Goal: Information Seeking & Learning: Learn about a topic

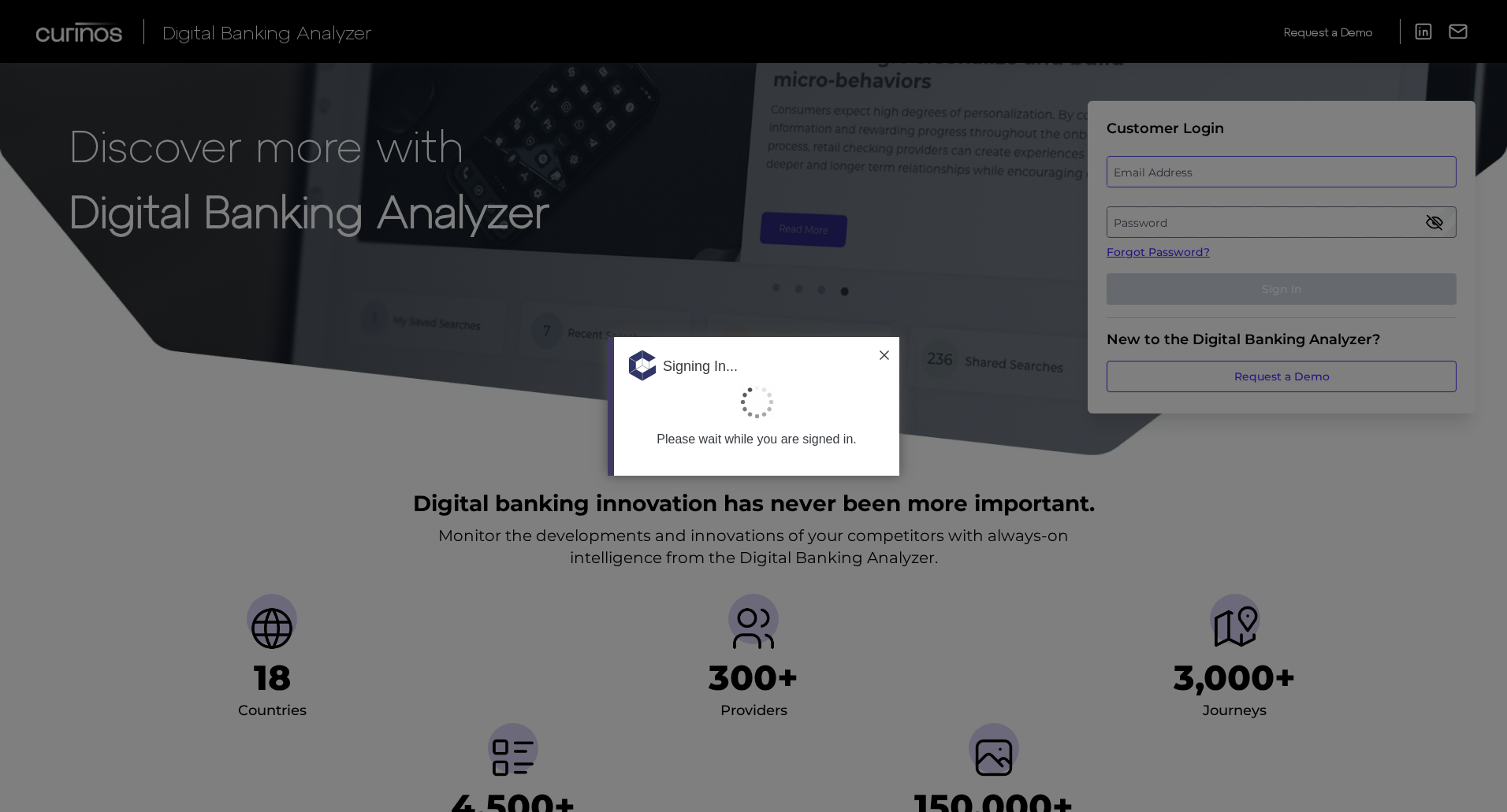
type input "[EMAIL_ADDRESS][PERSON_NAME][DOMAIN_NAME]"
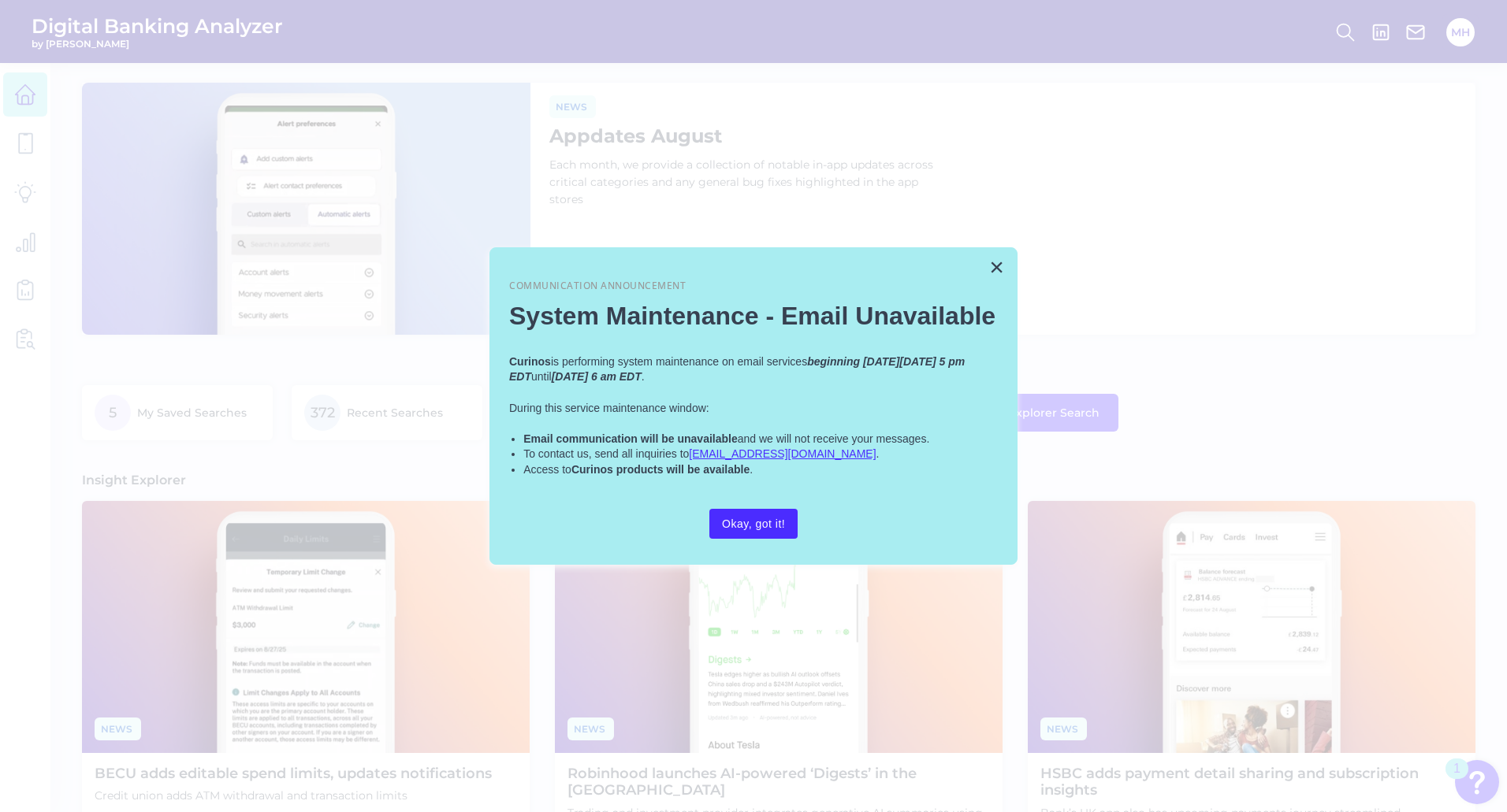
click at [990, 263] on button "×" at bounding box center [996, 266] width 15 height 25
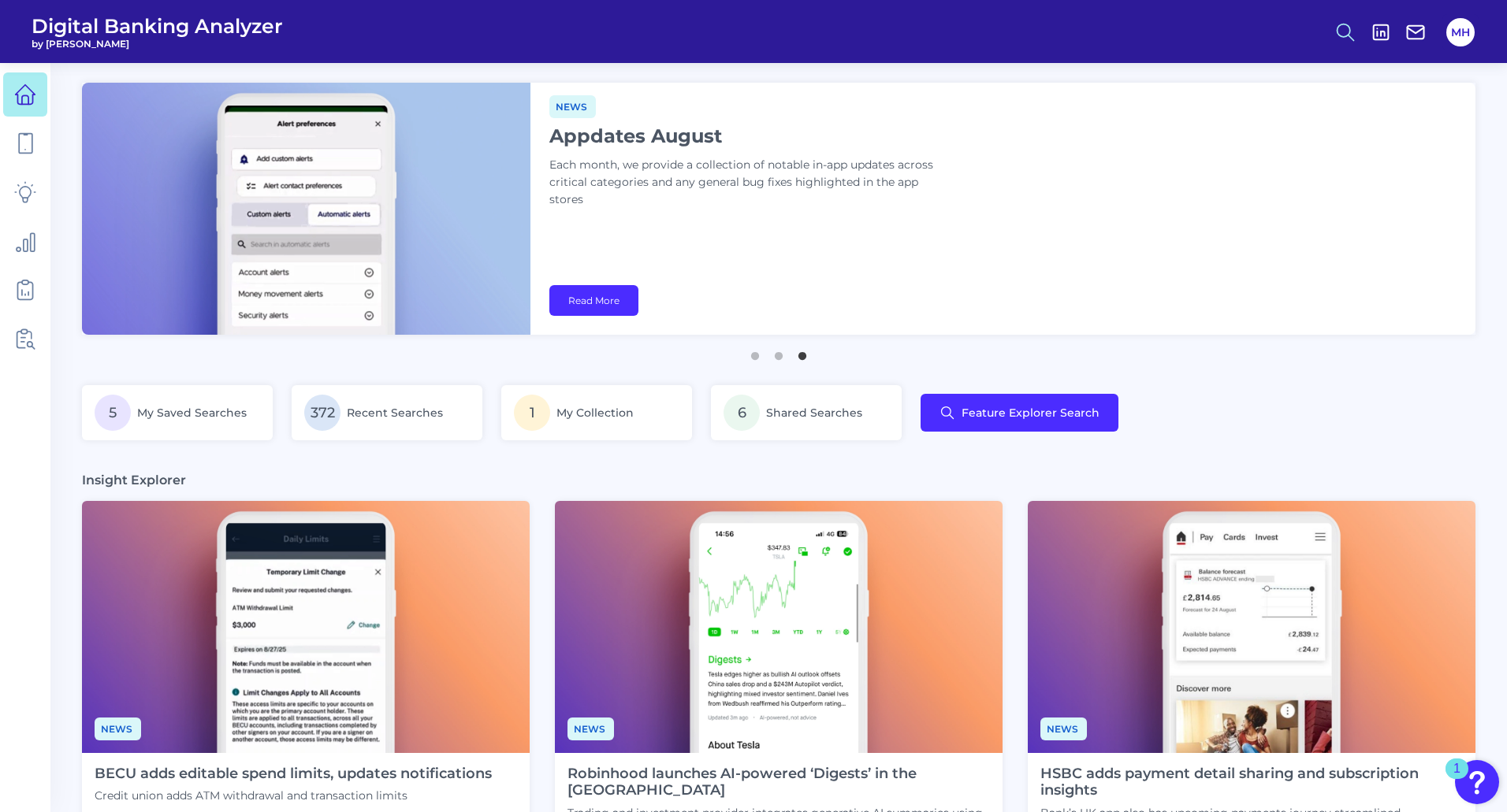
click at [1340, 29] on icon at bounding box center [1345, 31] width 22 height 22
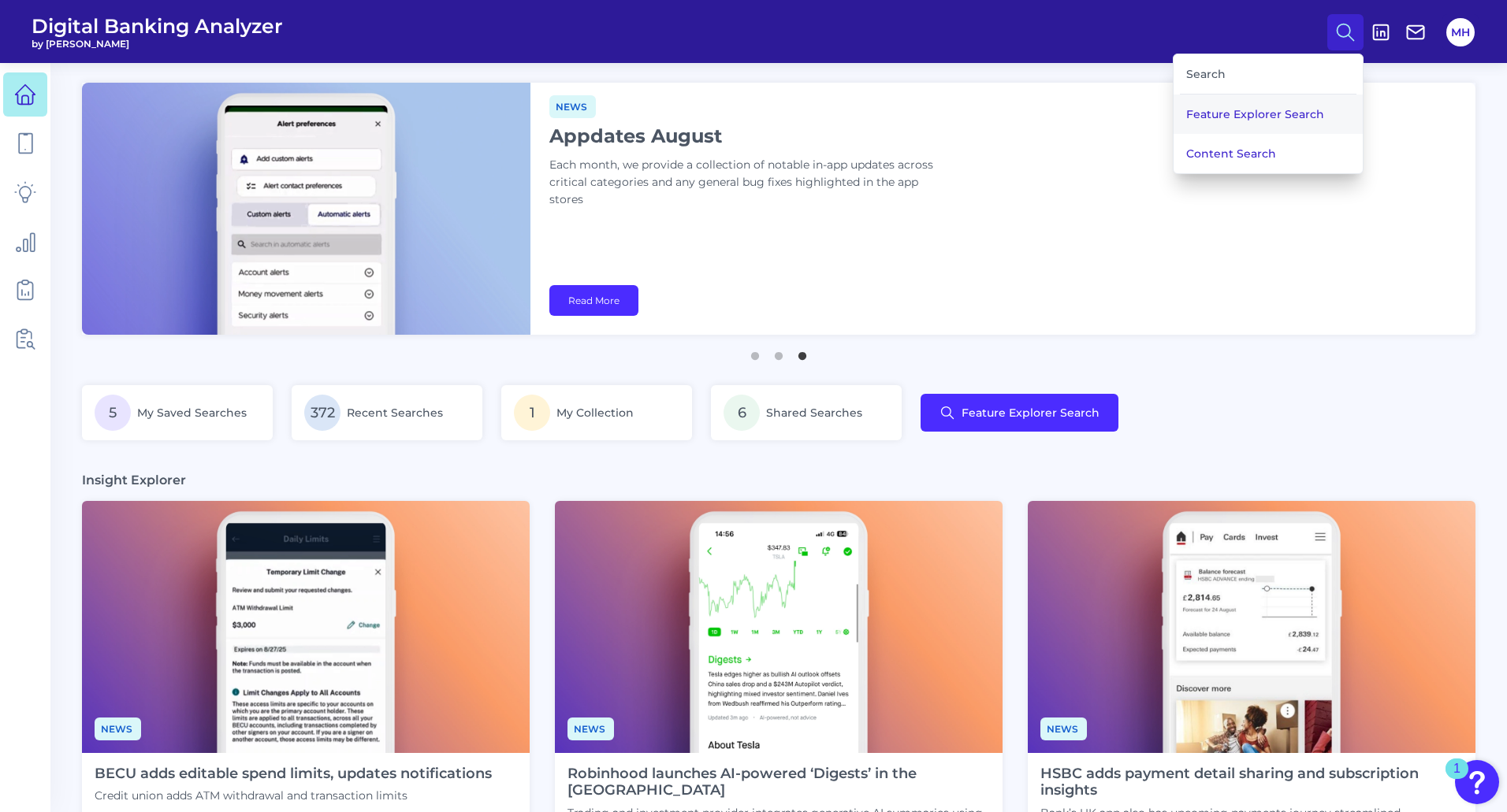
click at [1233, 109] on button "Feature Explorer Search" at bounding box center [1268, 114] width 190 height 39
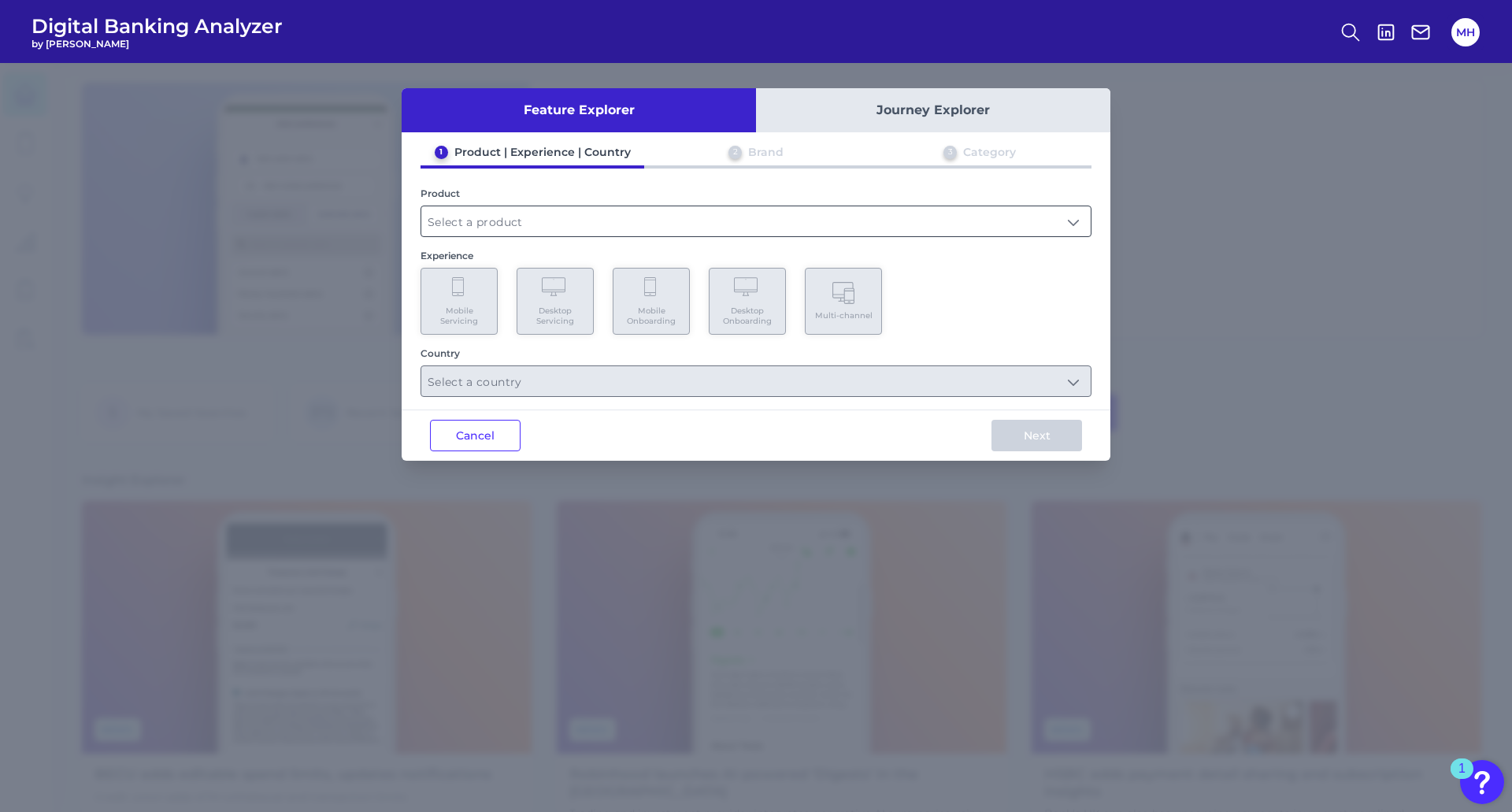
click at [464, 230] on input "text" at bounding box center [756, 221] width 670 height 30
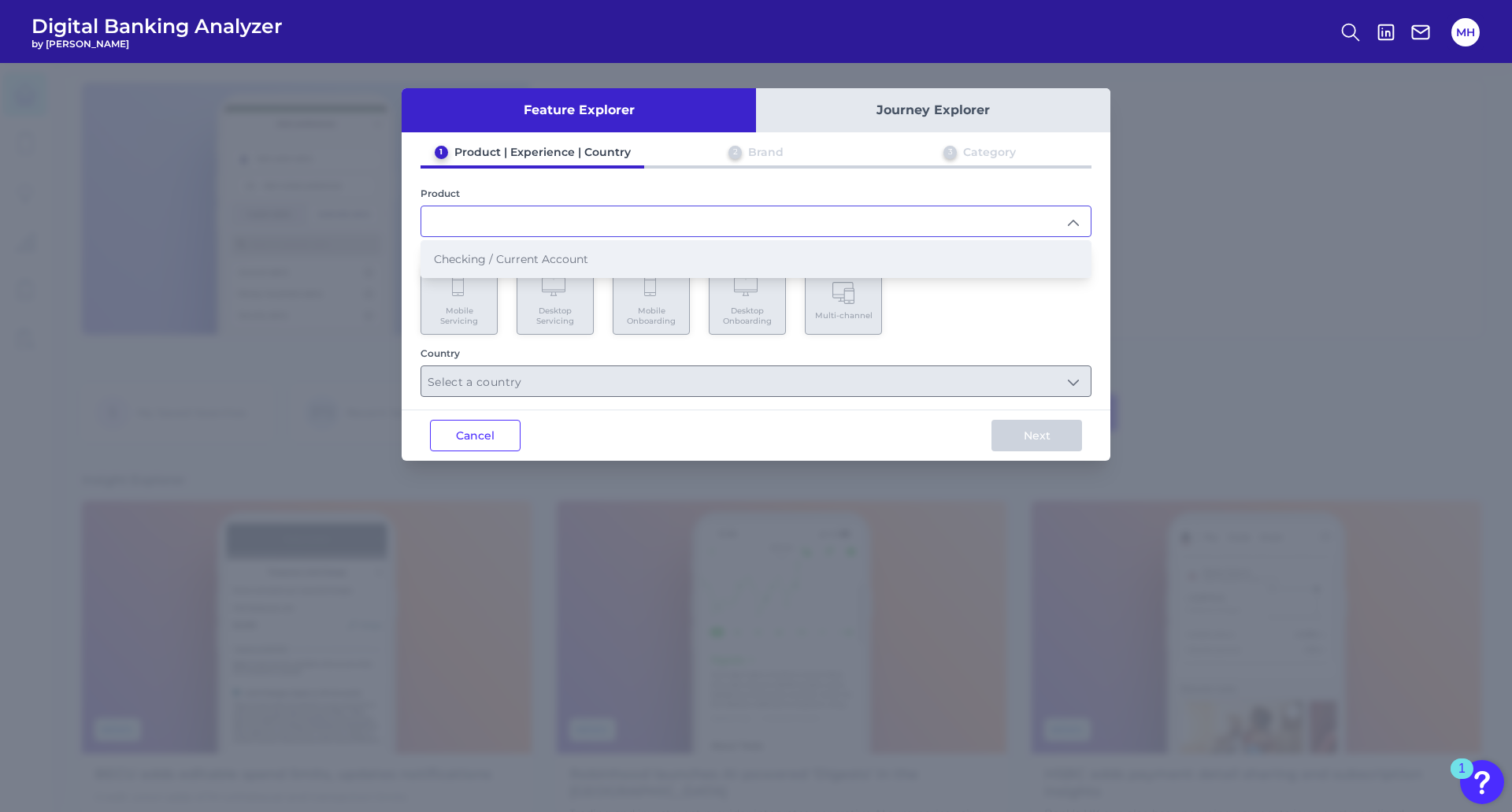
click at [451, 263] on span "Checking / Current Account" at bounding box center [511, 259] width 155 height 14
type input "Checking / Current Account"
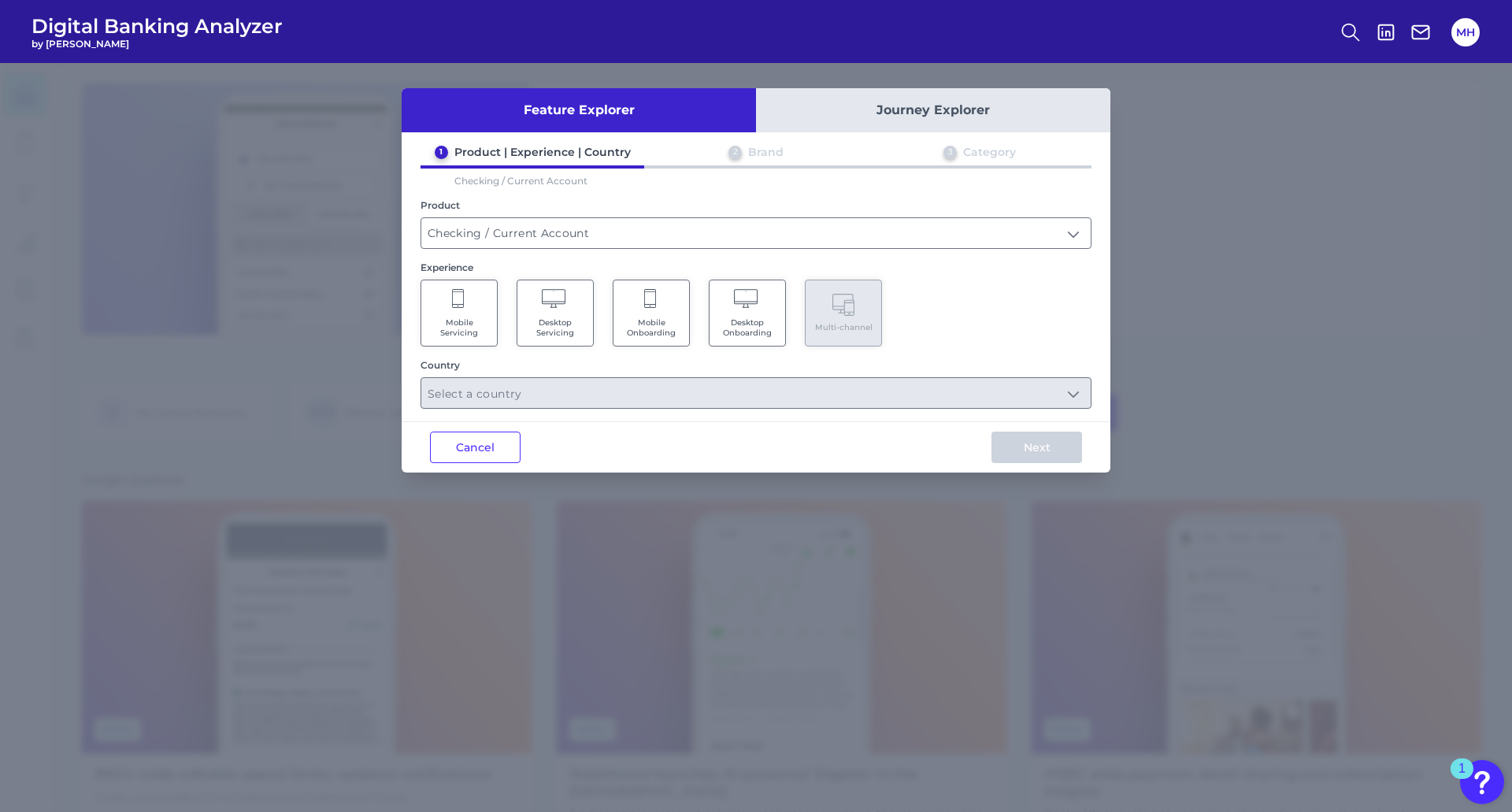
click at [463, 326] on span "Mobile Servicing" at bounding box center [459, 327] width 60 height 20
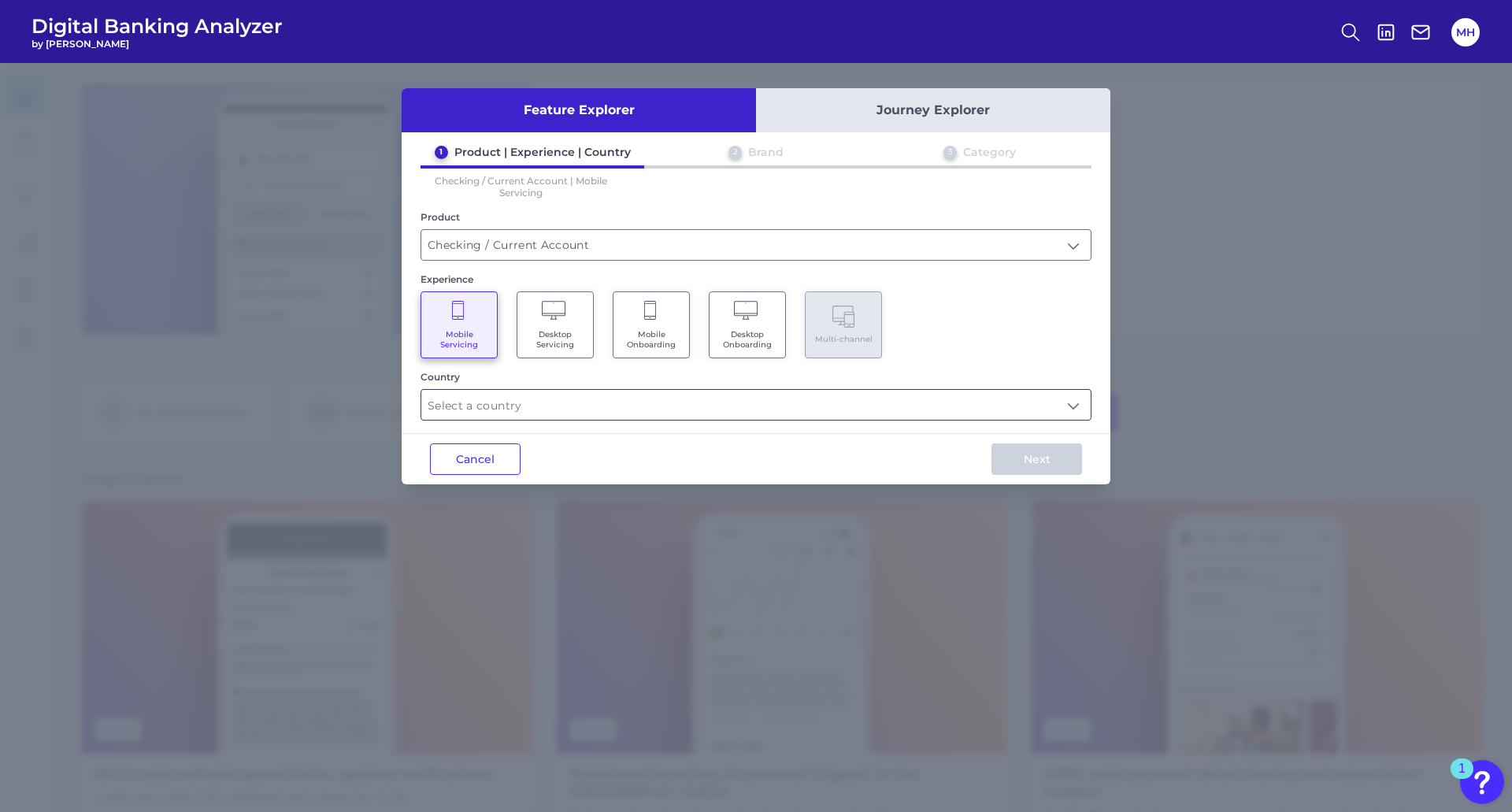
click at [466, 408] on input "text" at bounding box center [756, 405] width 670 height 30
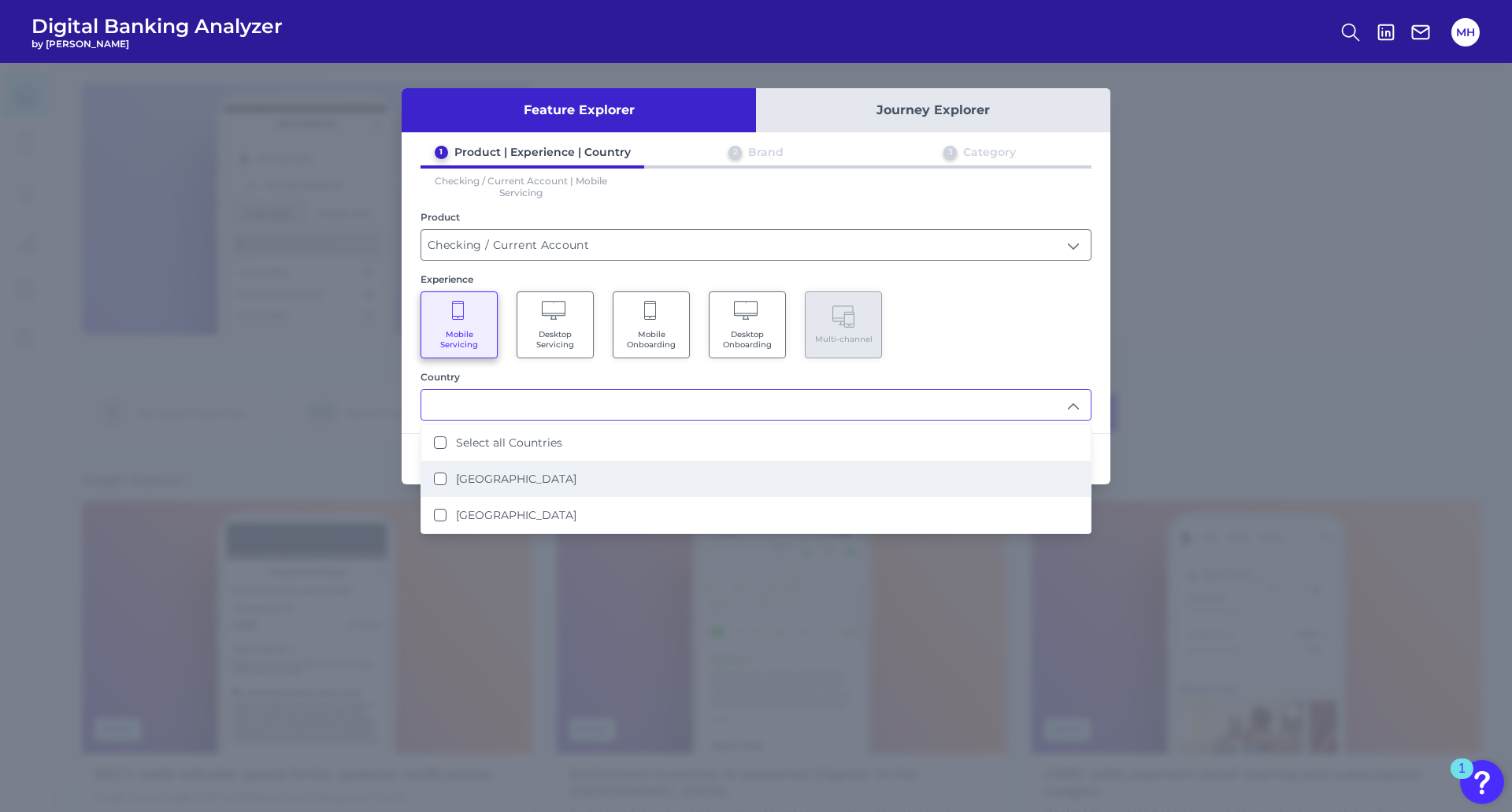
click at [438, 481] on States "[GEOGRAPHIC_DATA]" at bounding box center [440, 478] width 12 height 12
type input "[GEOGRAPHIC_DATA]"
click at [954, 309] on div "Mobile Servicing Desktop Servicing Mobile Onboarding Desktop Onboarding Multi-c…" at bounding box center [756, 325] width 671 height 67
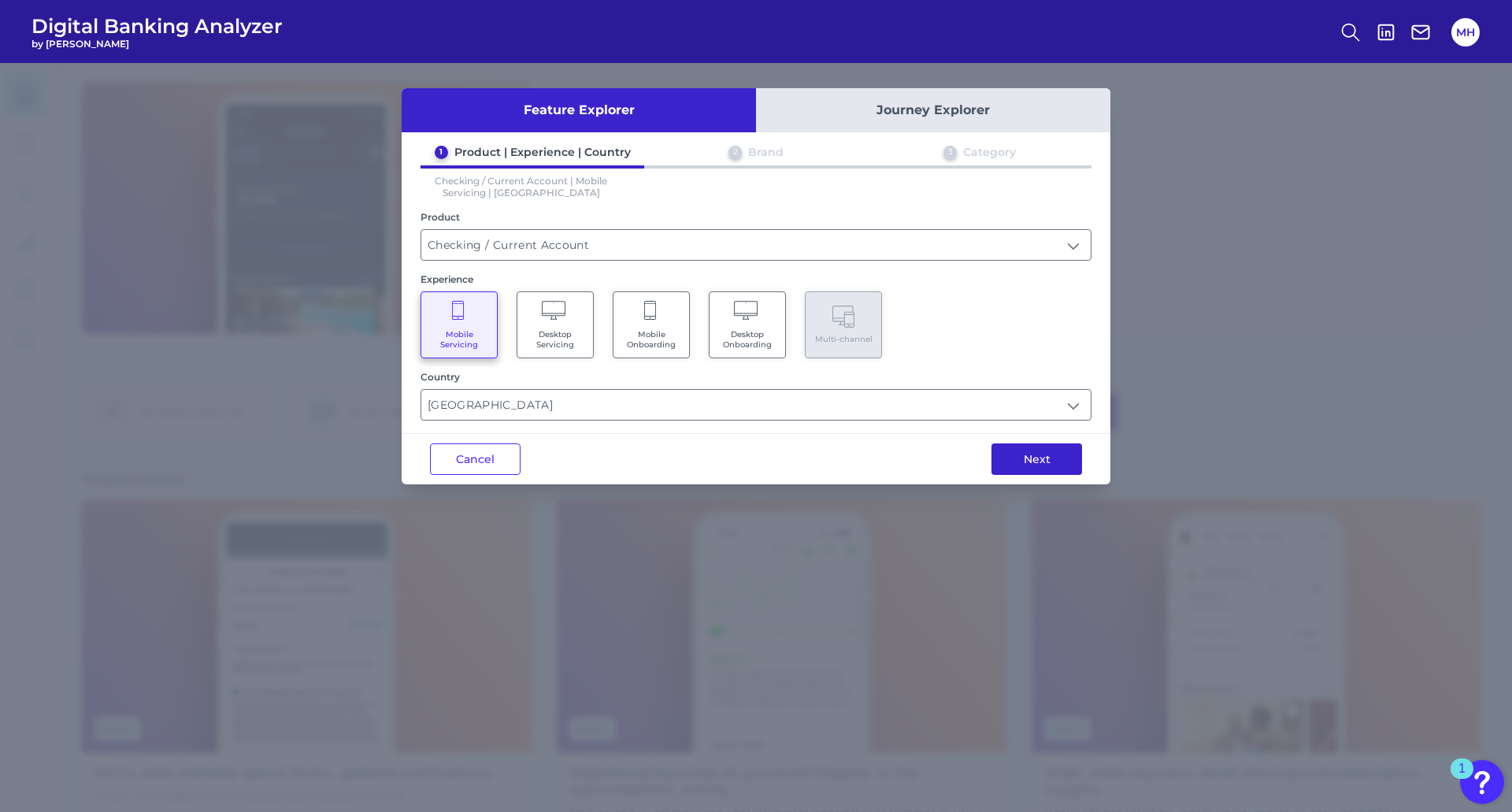
click at [1021, 463] on button "Next" at bounding box center [1037, 459] width 91 height 31
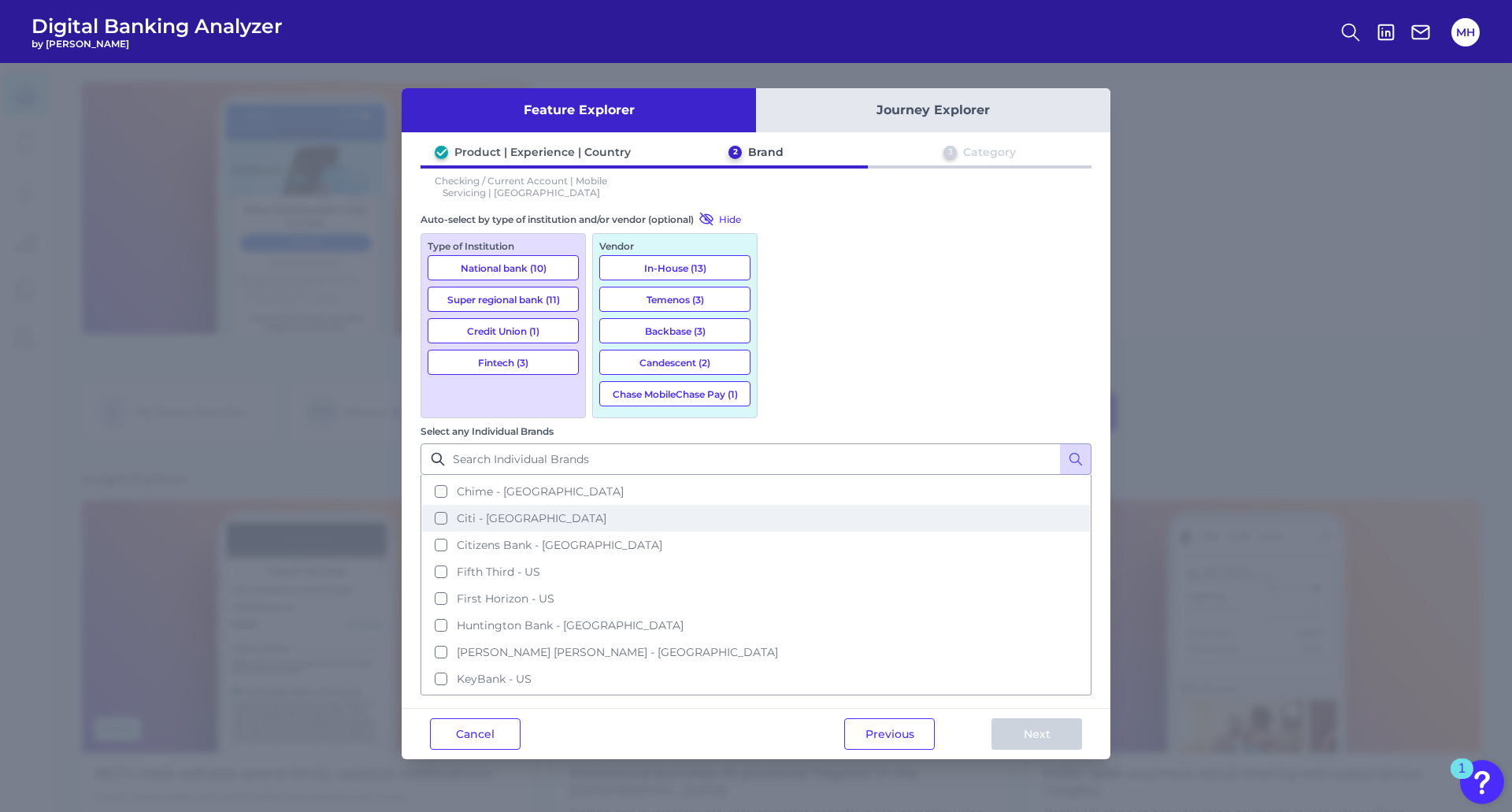
scroll to position [0, 0]
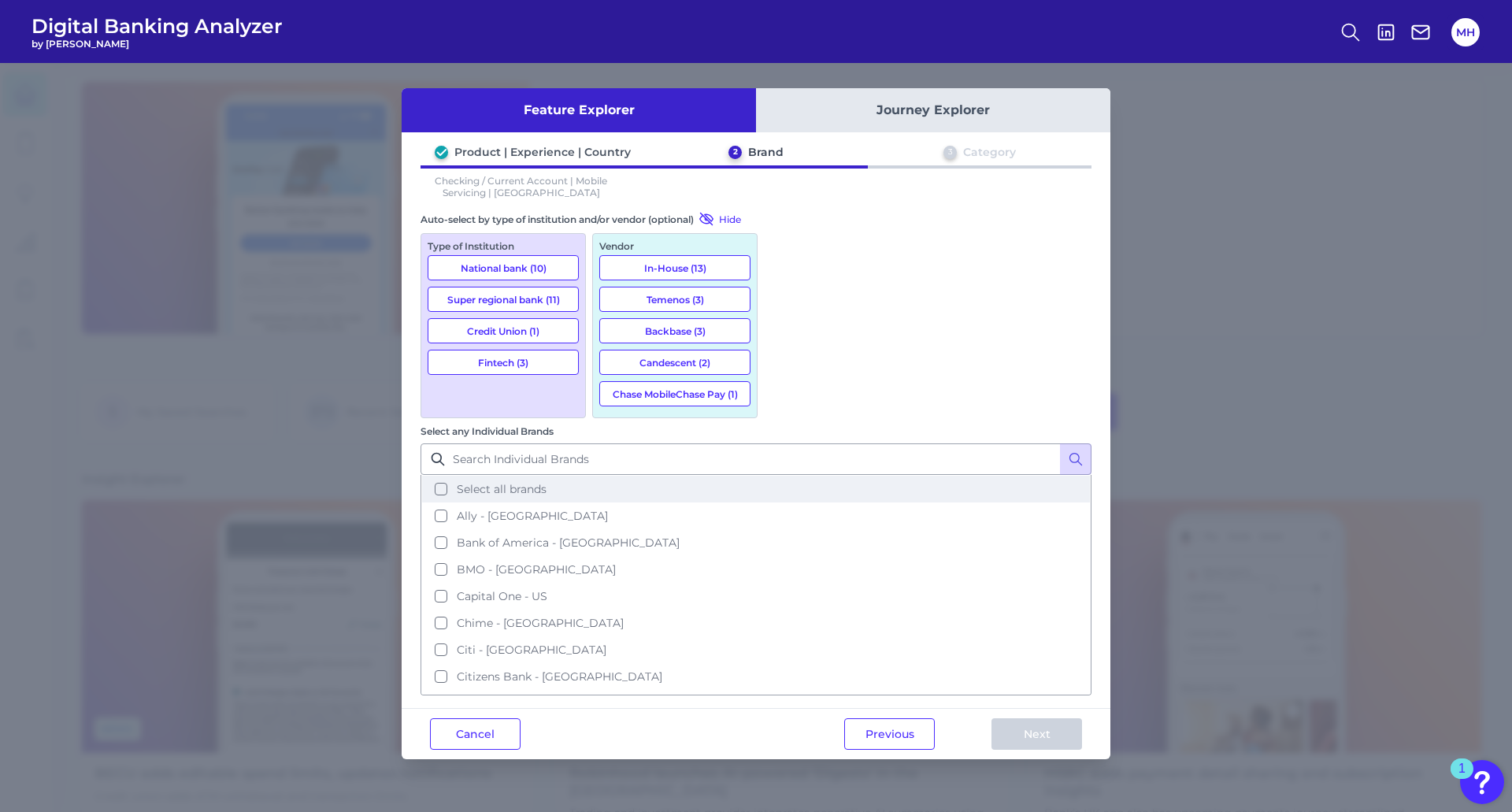
click at [786, 476] on button "Select all brands" at bounding box center [756, 489] width 668 height 27
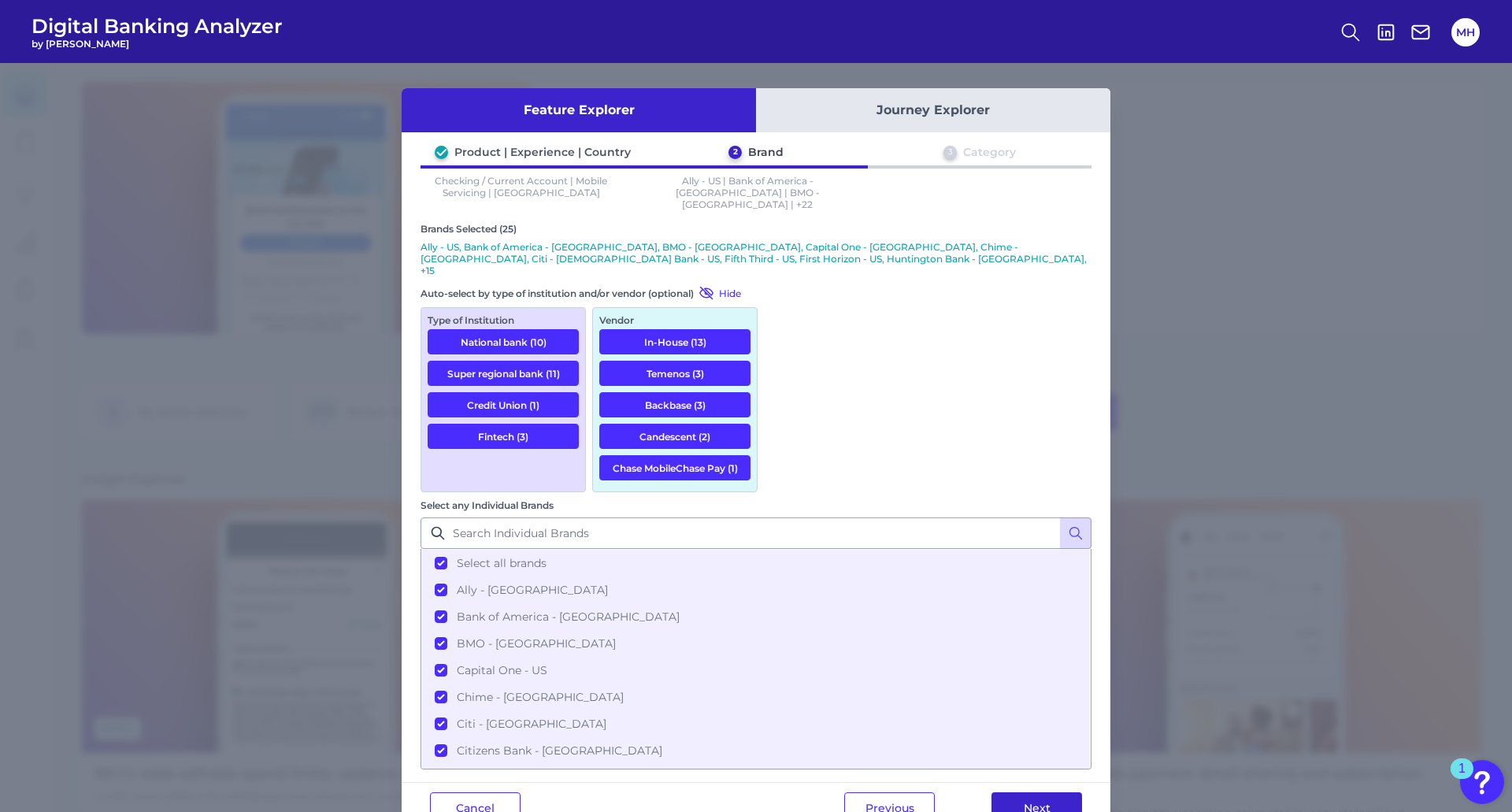
click at [1035, 793] on button "Next" at bounding box center [1037, 809] width 91 height 31
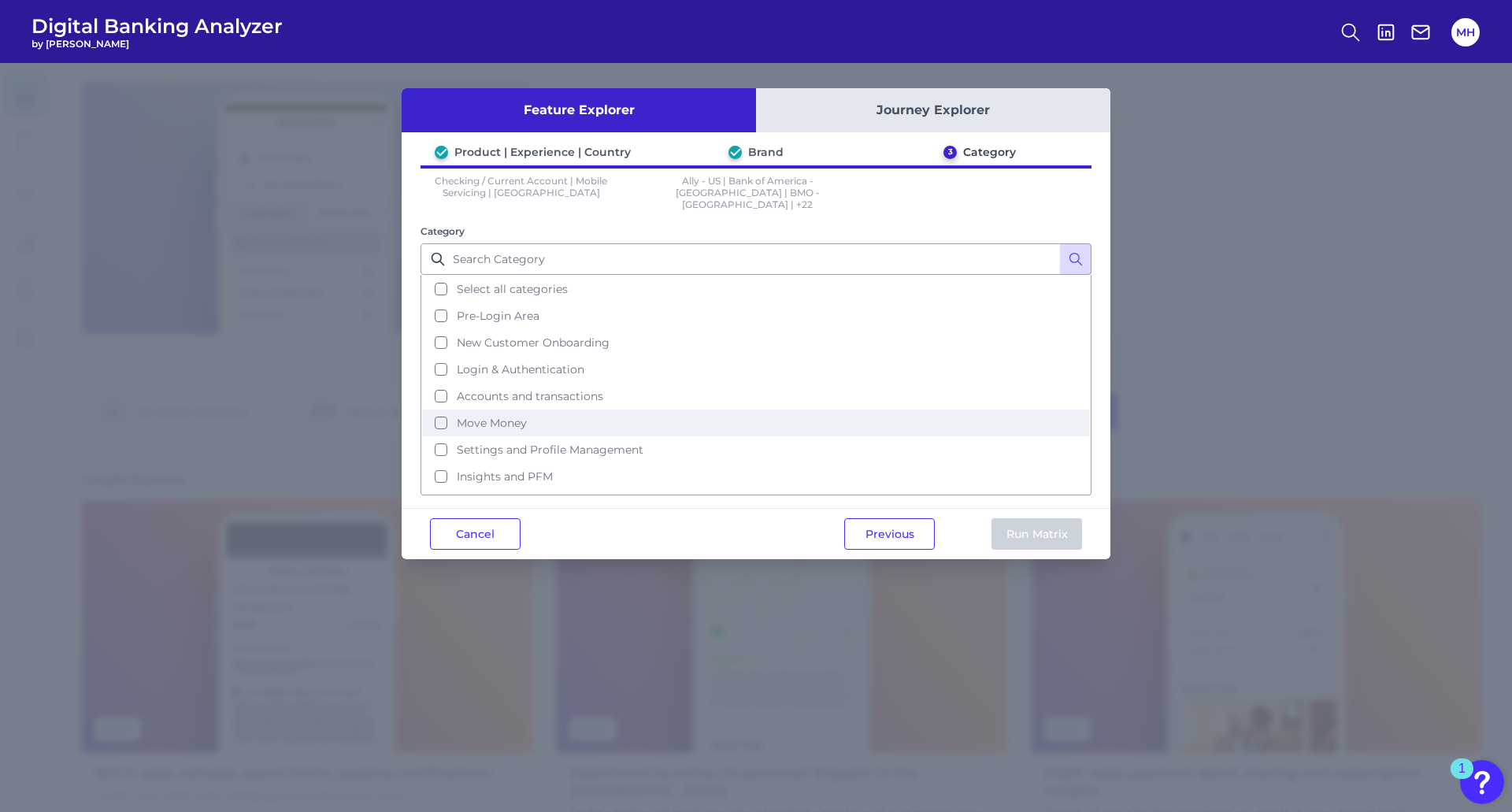
click at [441, 410] on button "Move Money" at bounding box center [756, 423] width 668 height 27
click at [1028, 520] on button "Run Matrix" at bounding box center [1037, 534] width 91 height 31
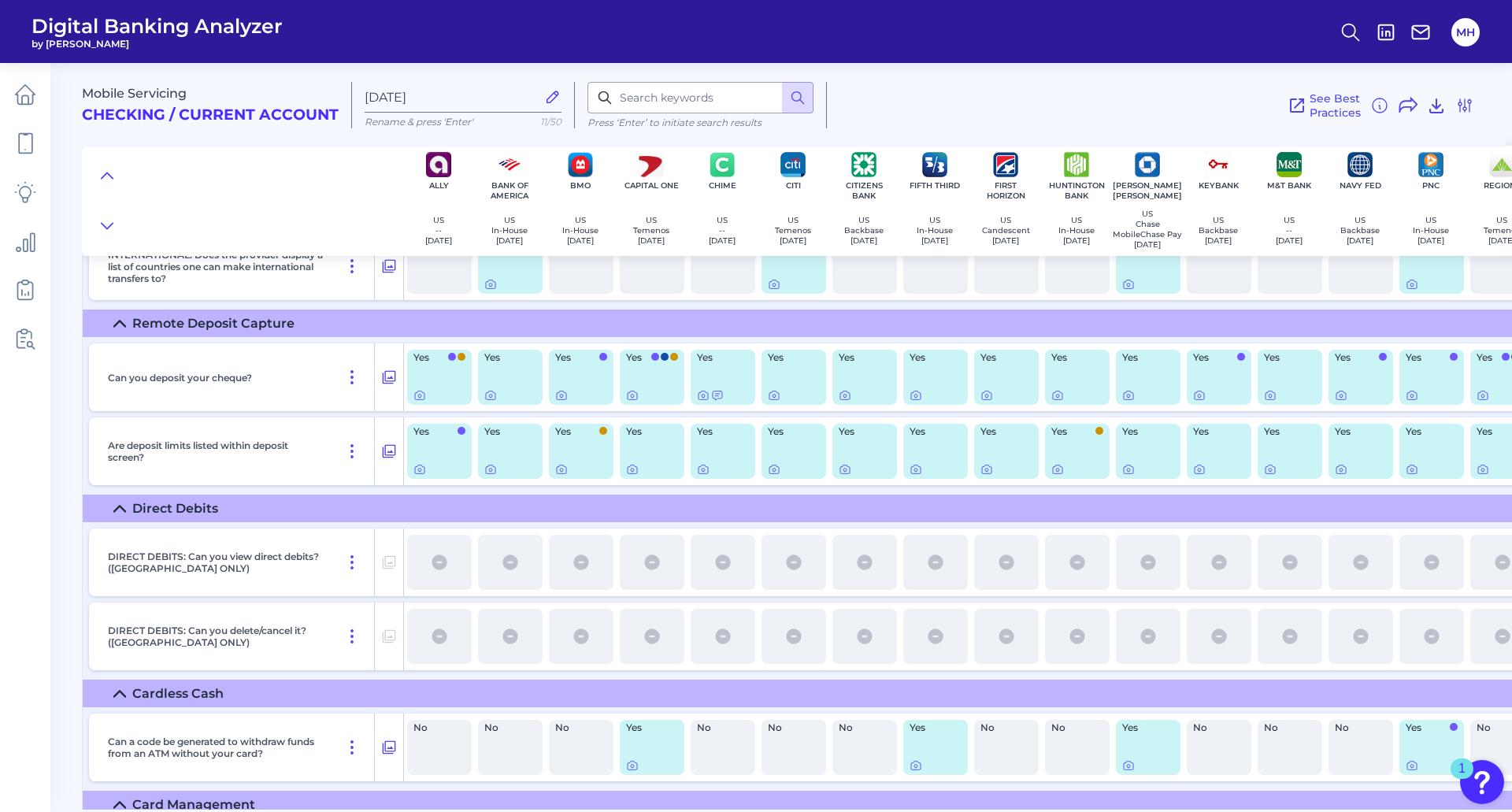
scroll to position [4989, 0]
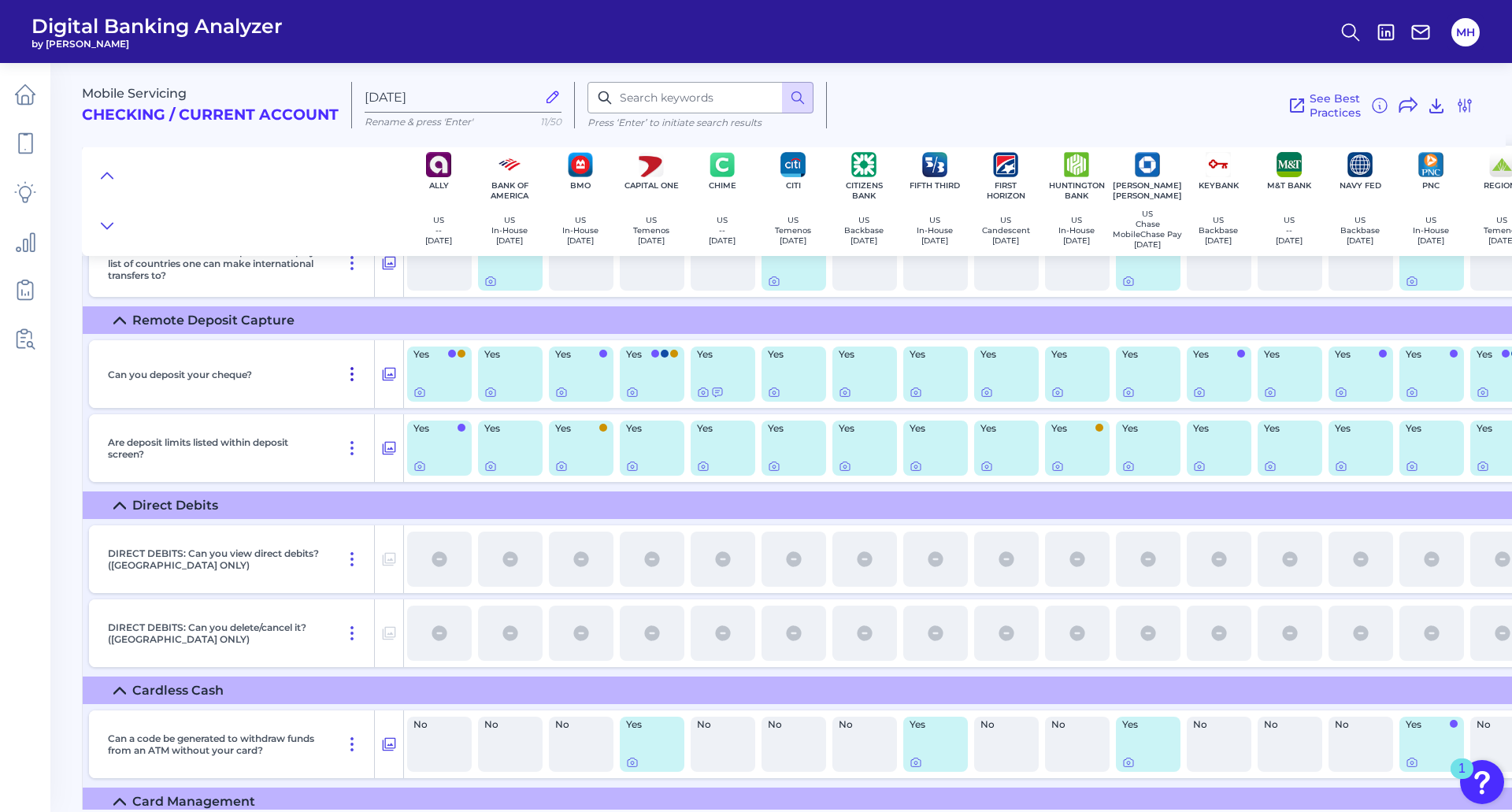
click at [353, 382] on icon at bounding box center [352, 375] width 19 height 19
click at [314, 412] on span "Pin Feature" at bounding box center [307, 408] width 66 height 14
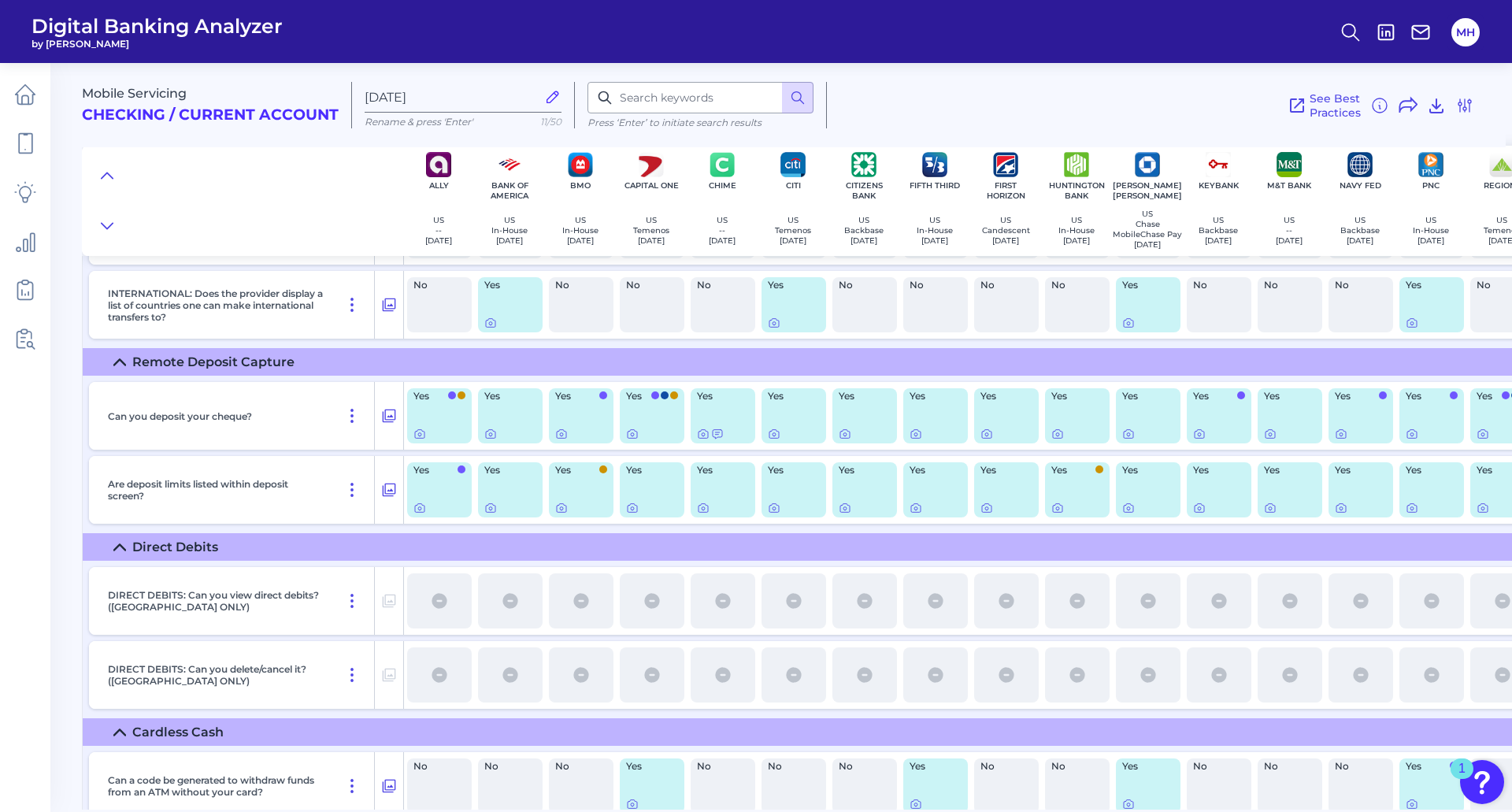
scroll to position [5031, 0]
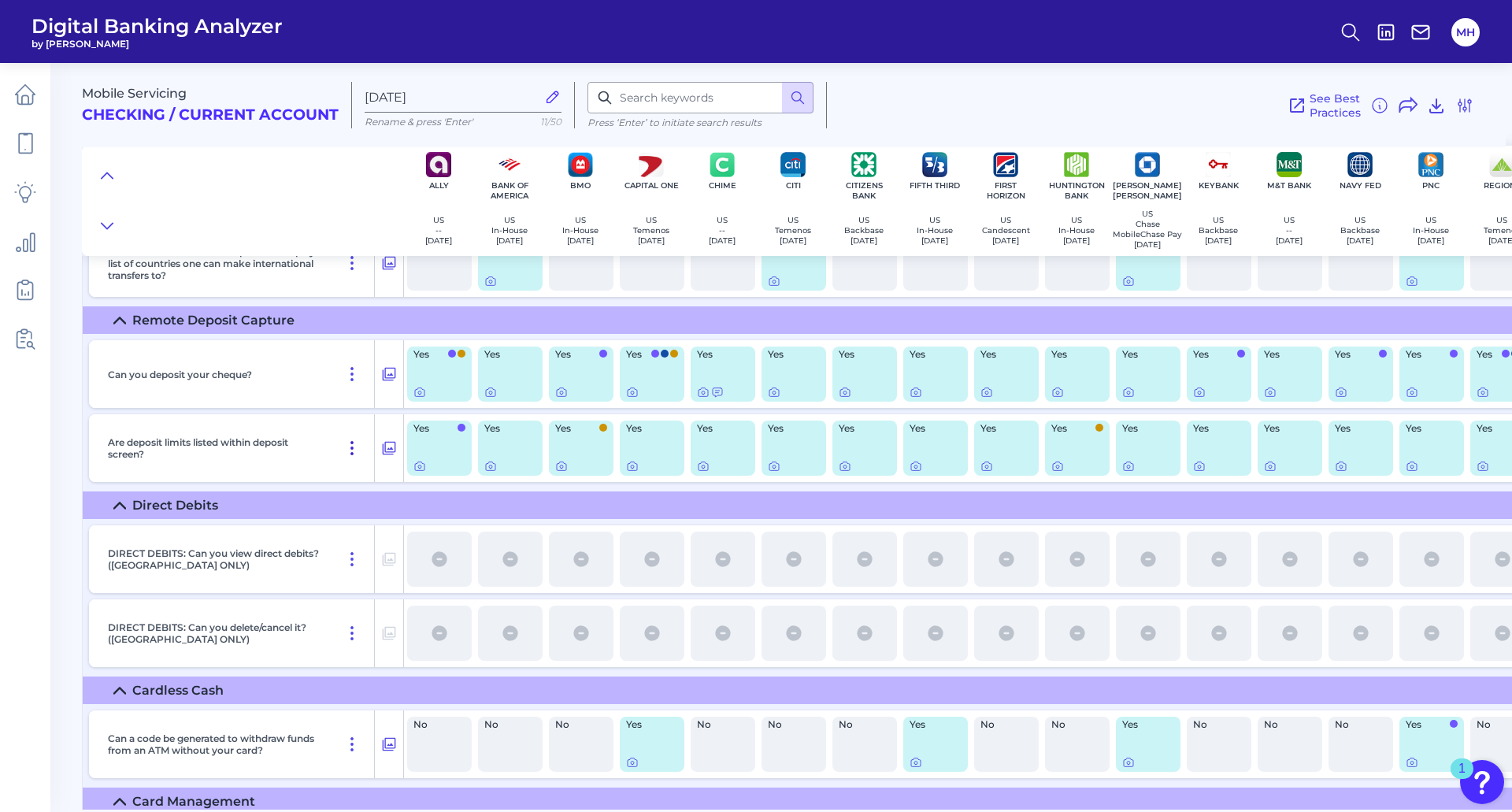
click at [351, 453] on icon at bounding box center [352, 449] width 19 height 19
click at [318, 486] on span "Pin Feature" at bounding box center [307, 482] width 66 height 14
click at [457, 93] on input "[DATE]" at bounding box center [450, 97] width 172 height 15
type input "S"
type input "Mobile Deposit"
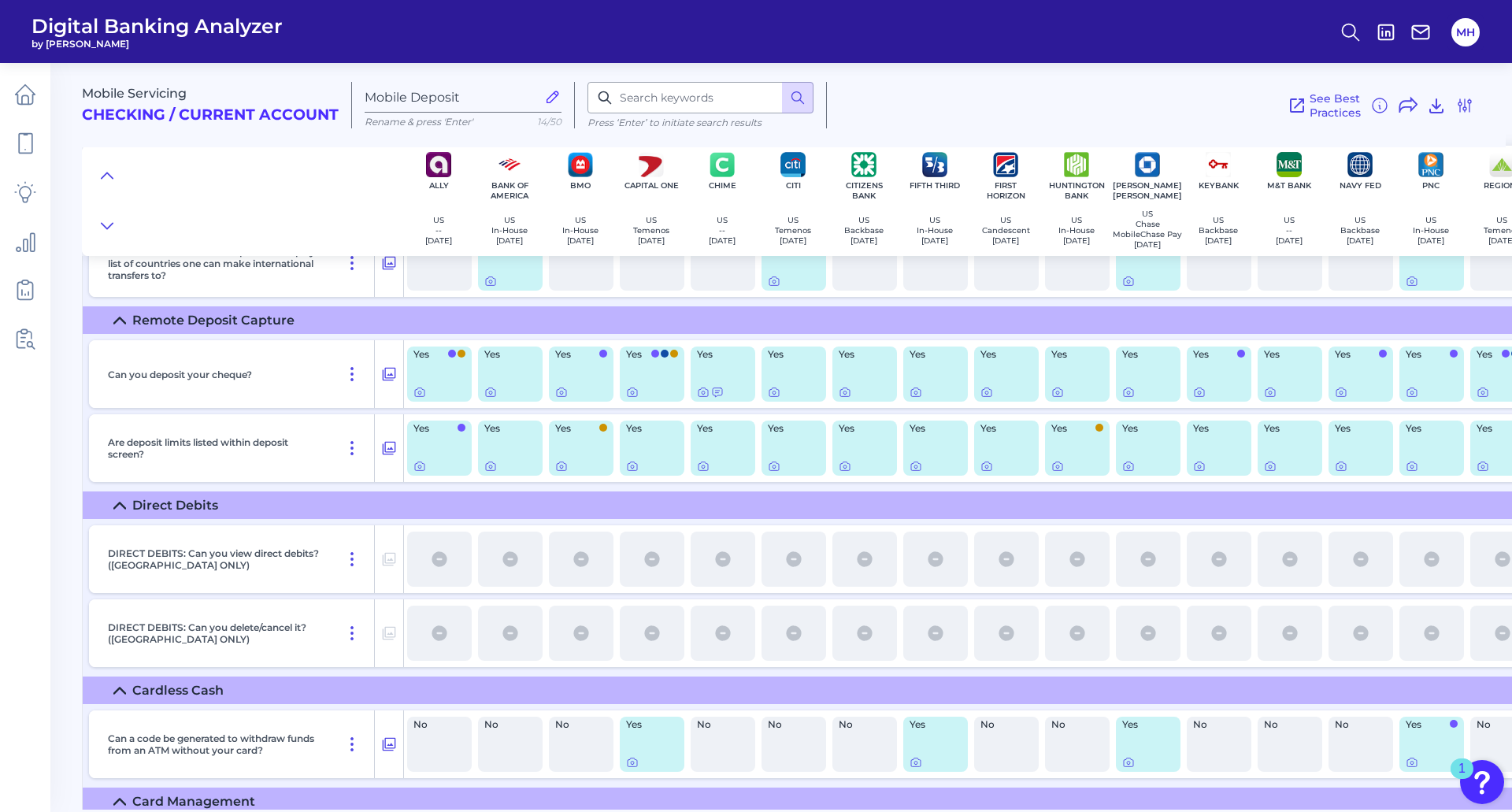
click at [984, 96] on div "See Best Practices Filters Clear all filters Experience Reset Mobile Servicing …" at bounding box center [1151, 105] width 648 height 46
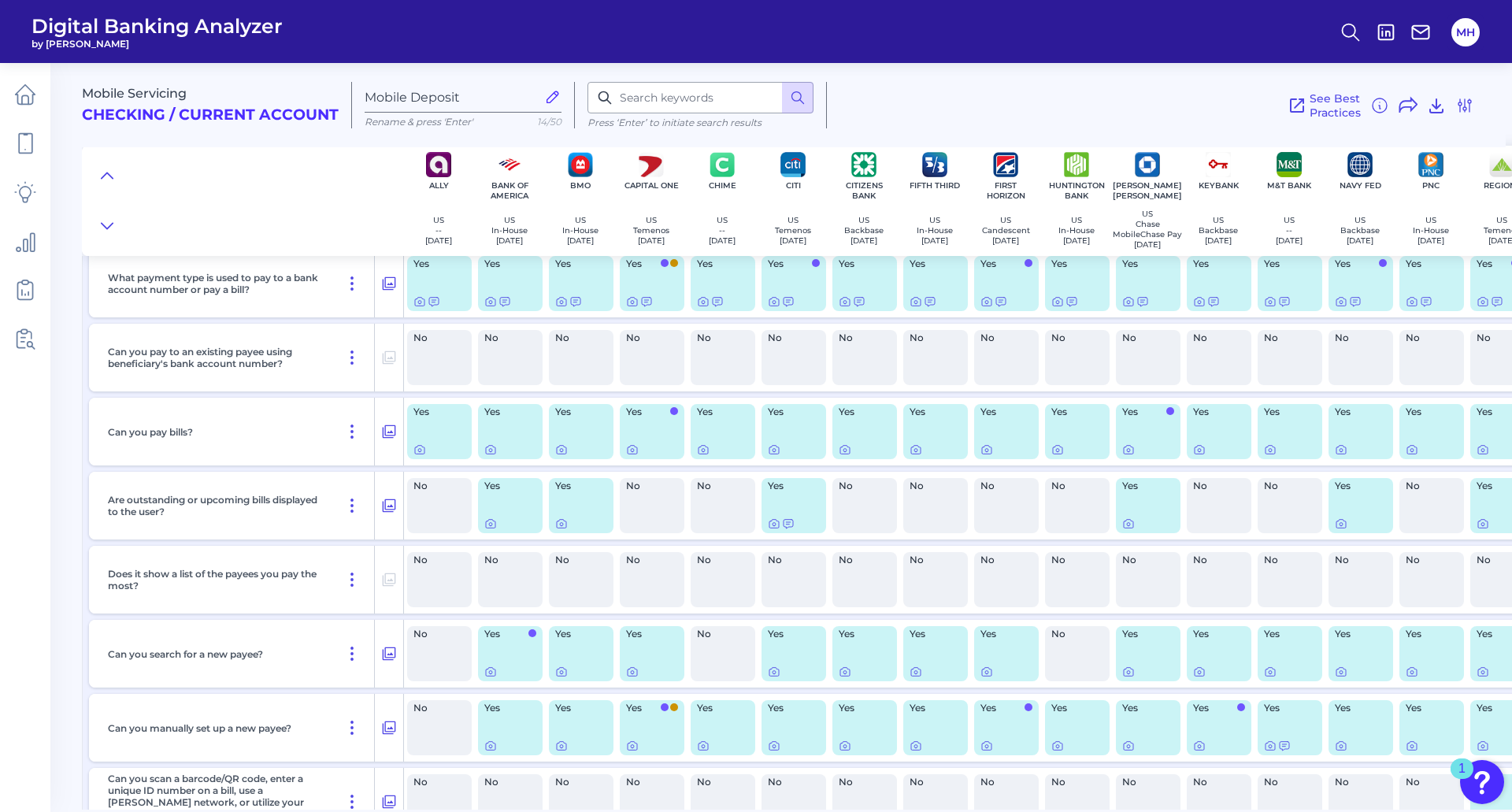
scroll to position [0, 0]
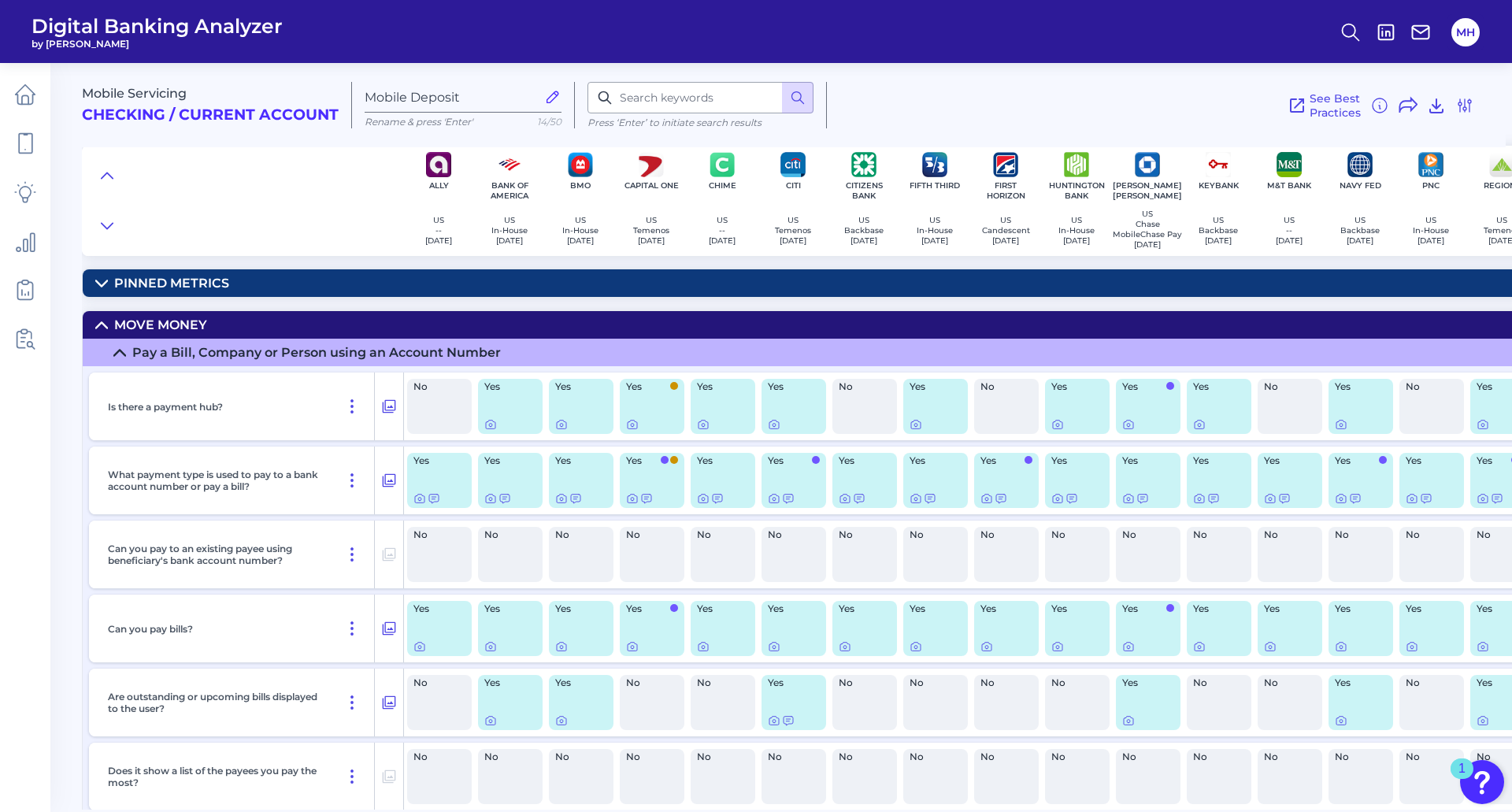
click at [104, 286] on icon at bounding box center [101, 283] width 11 height 5
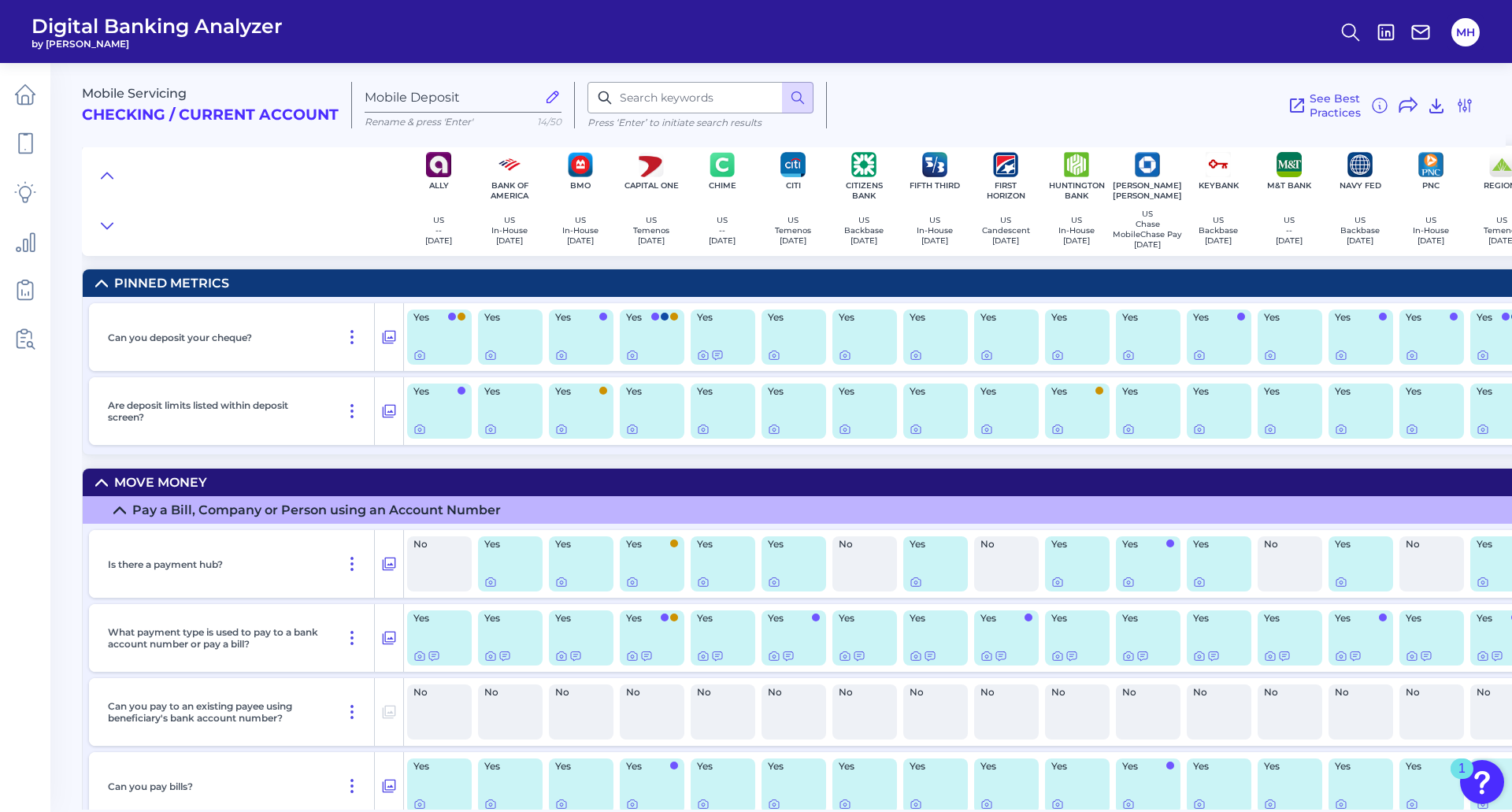
click at [1007, 439] on div "Yes" at bounding box center [1007, 410] width 65 height 55
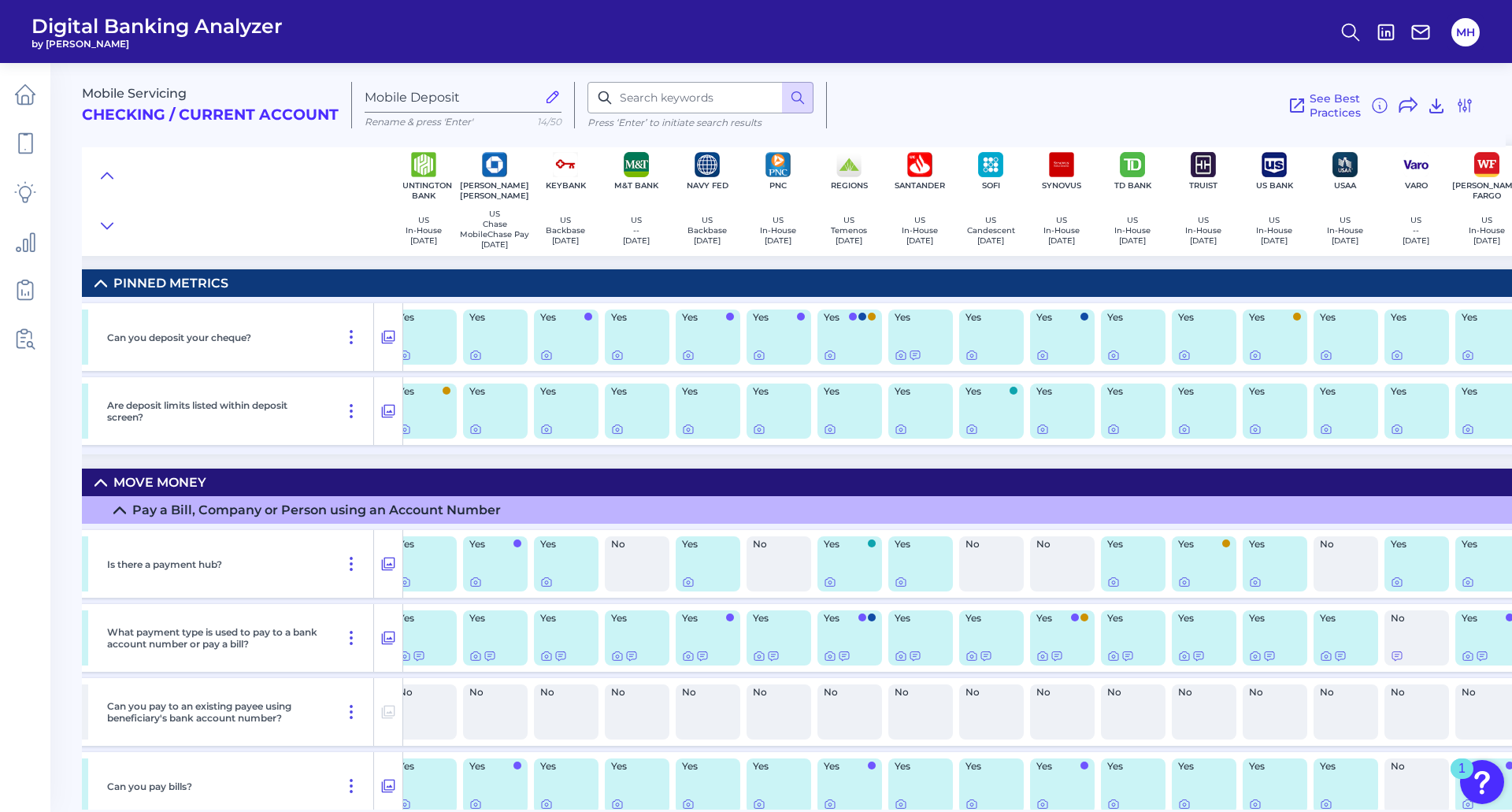
scroll to position [0, 677]
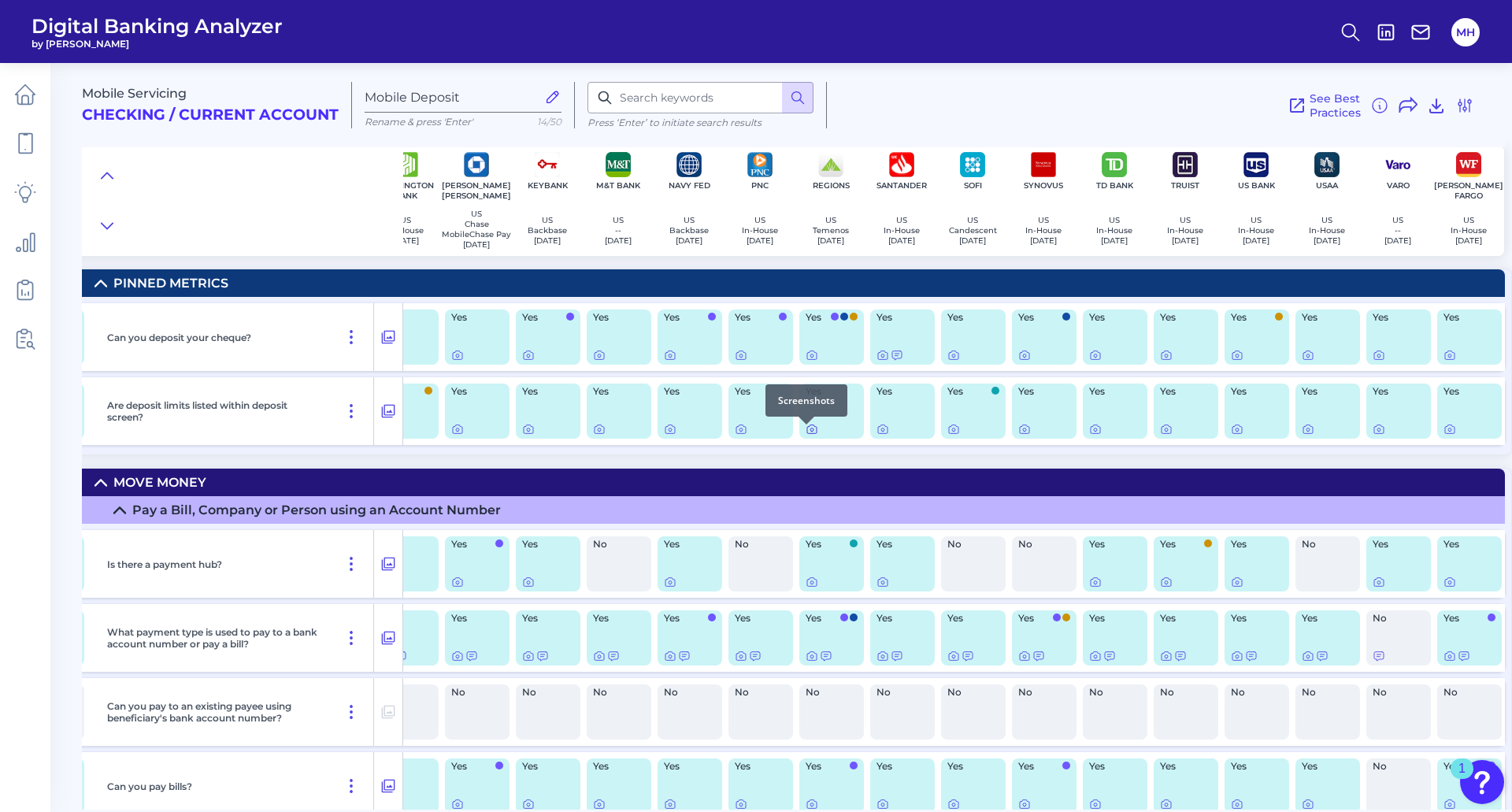
click at [807, 432] on icon at bounding box center [812, 430] width 12 height 12
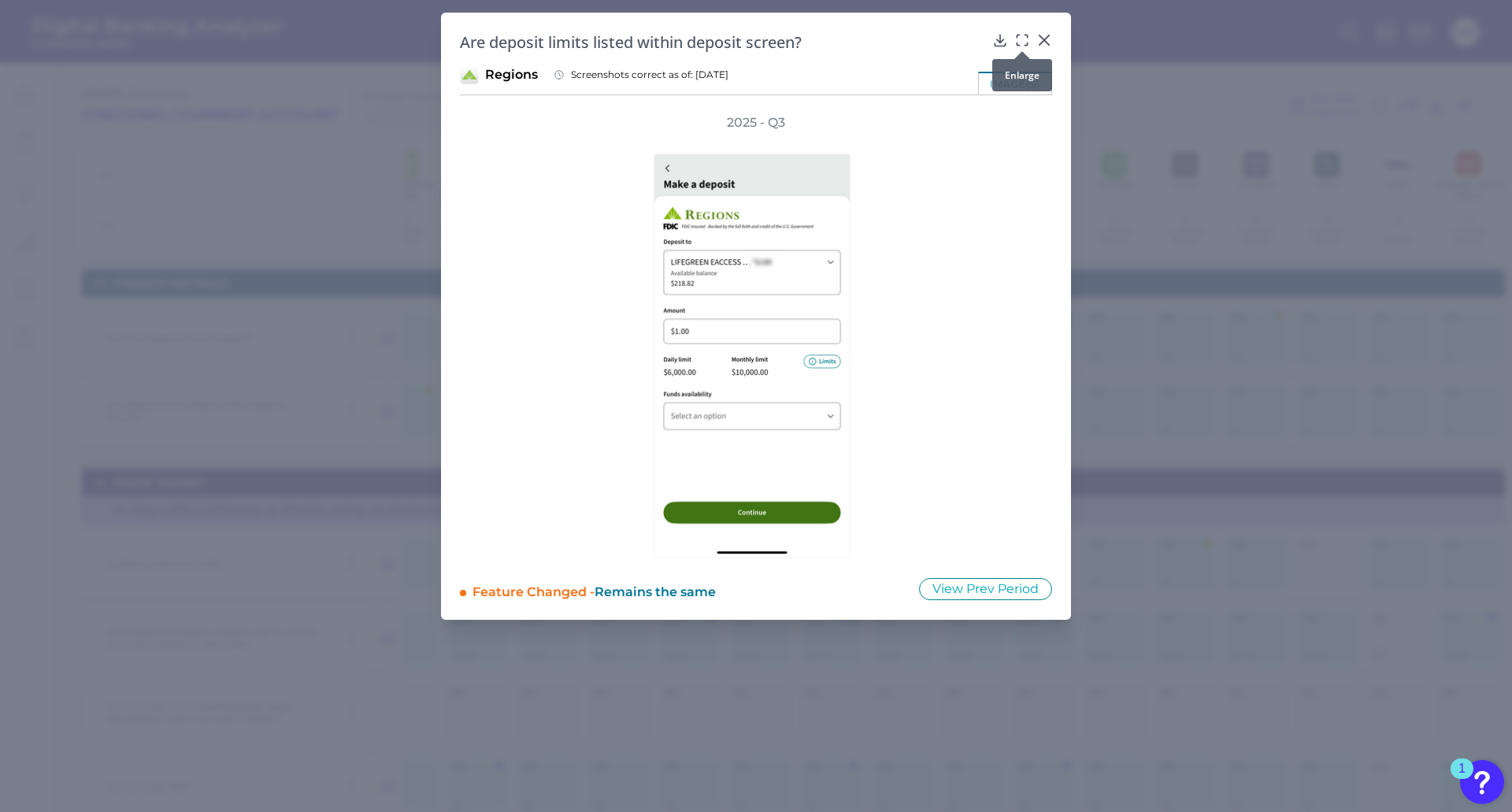
click at [1026, 41] on icon at bounding box center [1022, 40] width 16 height 16
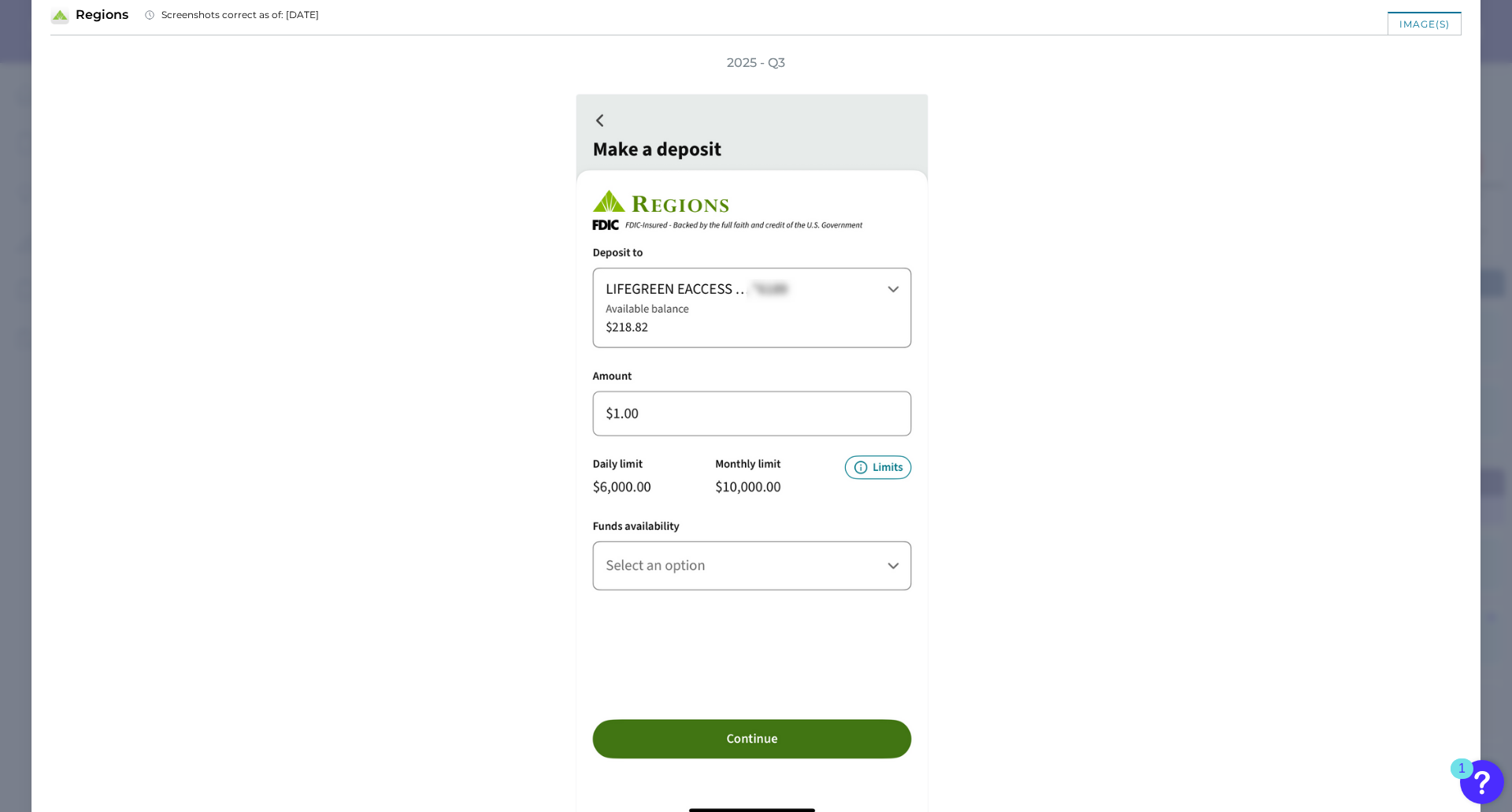
scroll to position [0, 0]
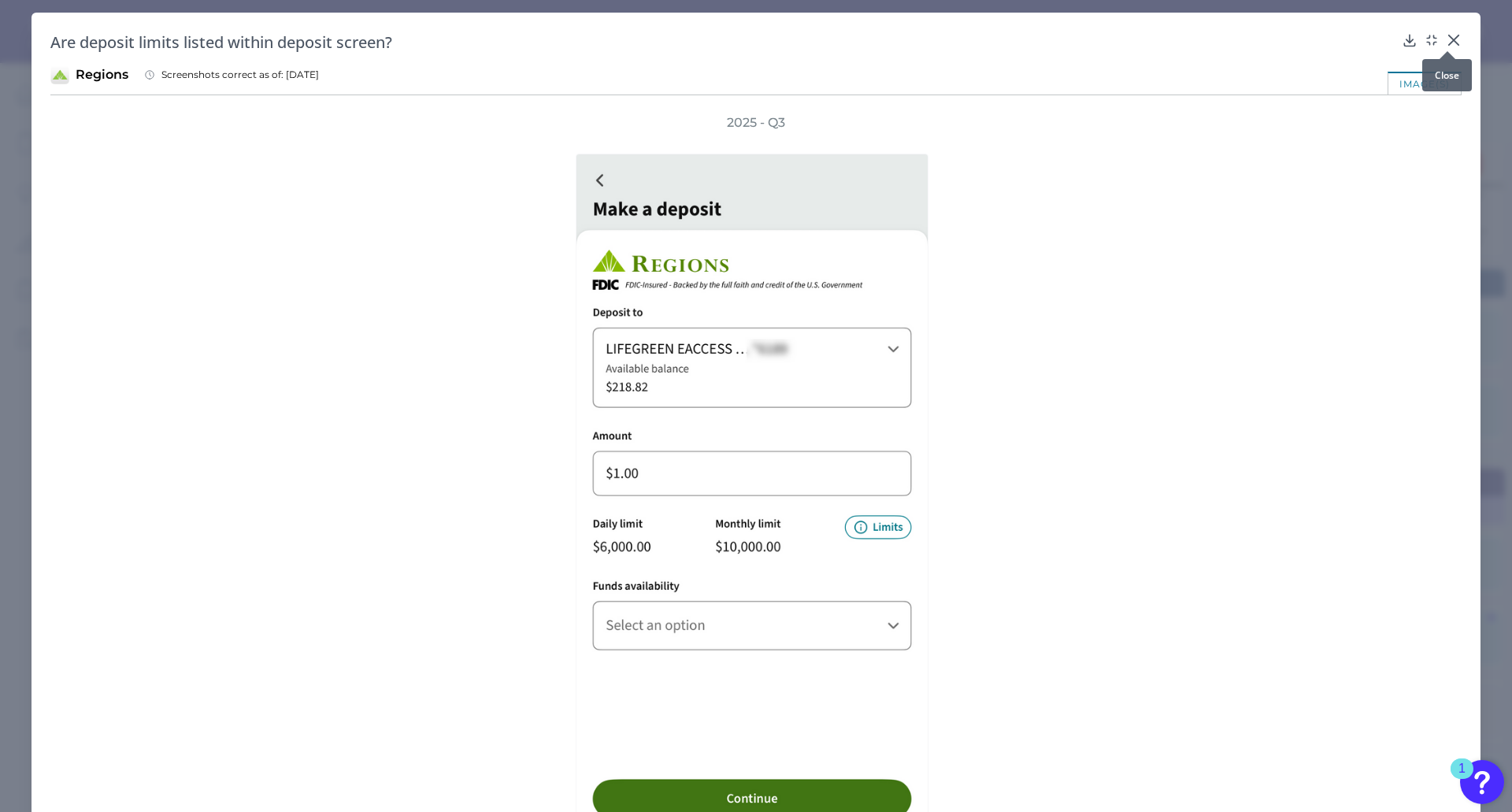
click at [1447, 38] on icon at bounding box center [1454, 40] width 16 height 16
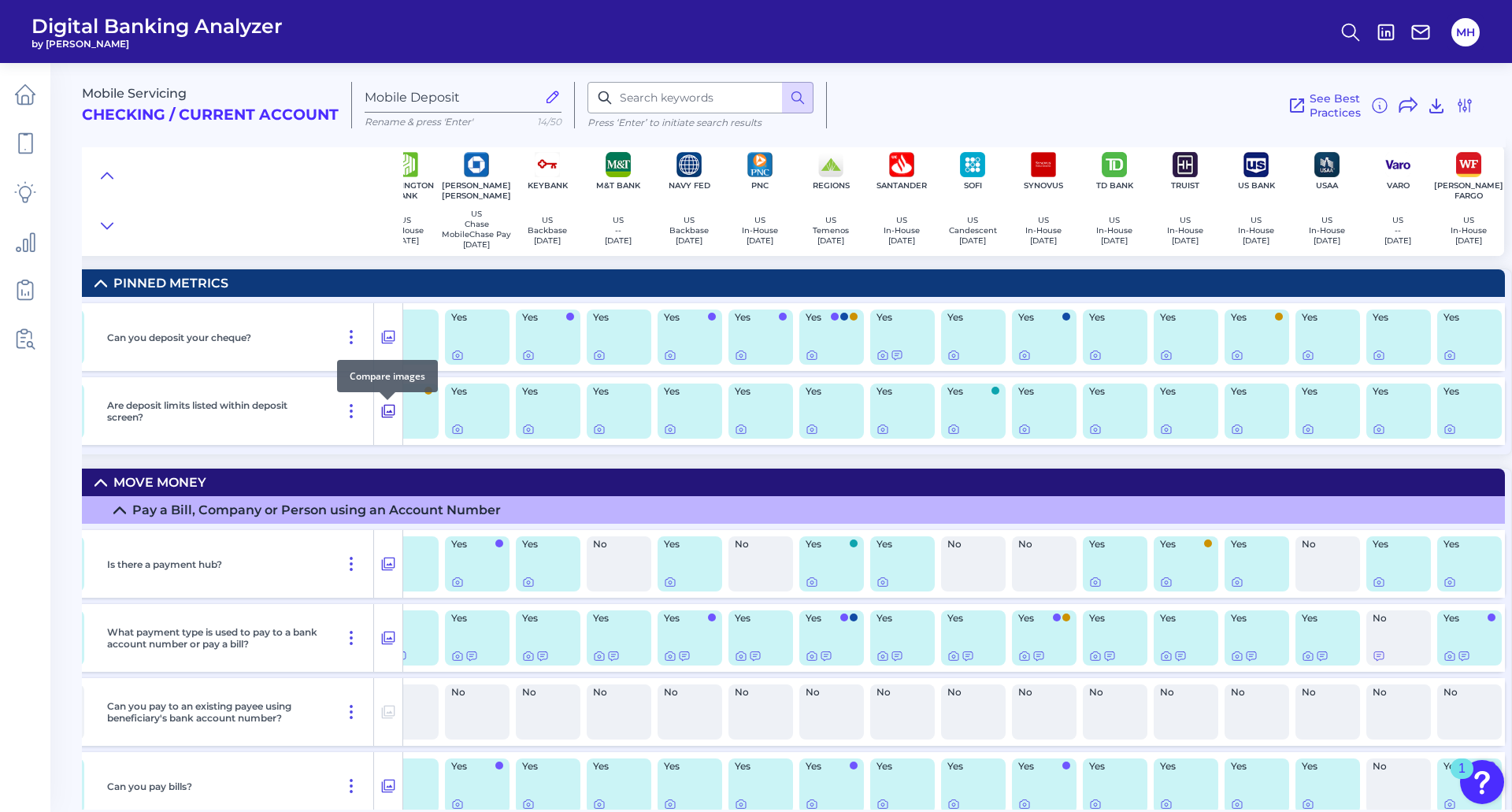
click at [389, 416] on icon at bounding box center [388, 411] width 16 height 19
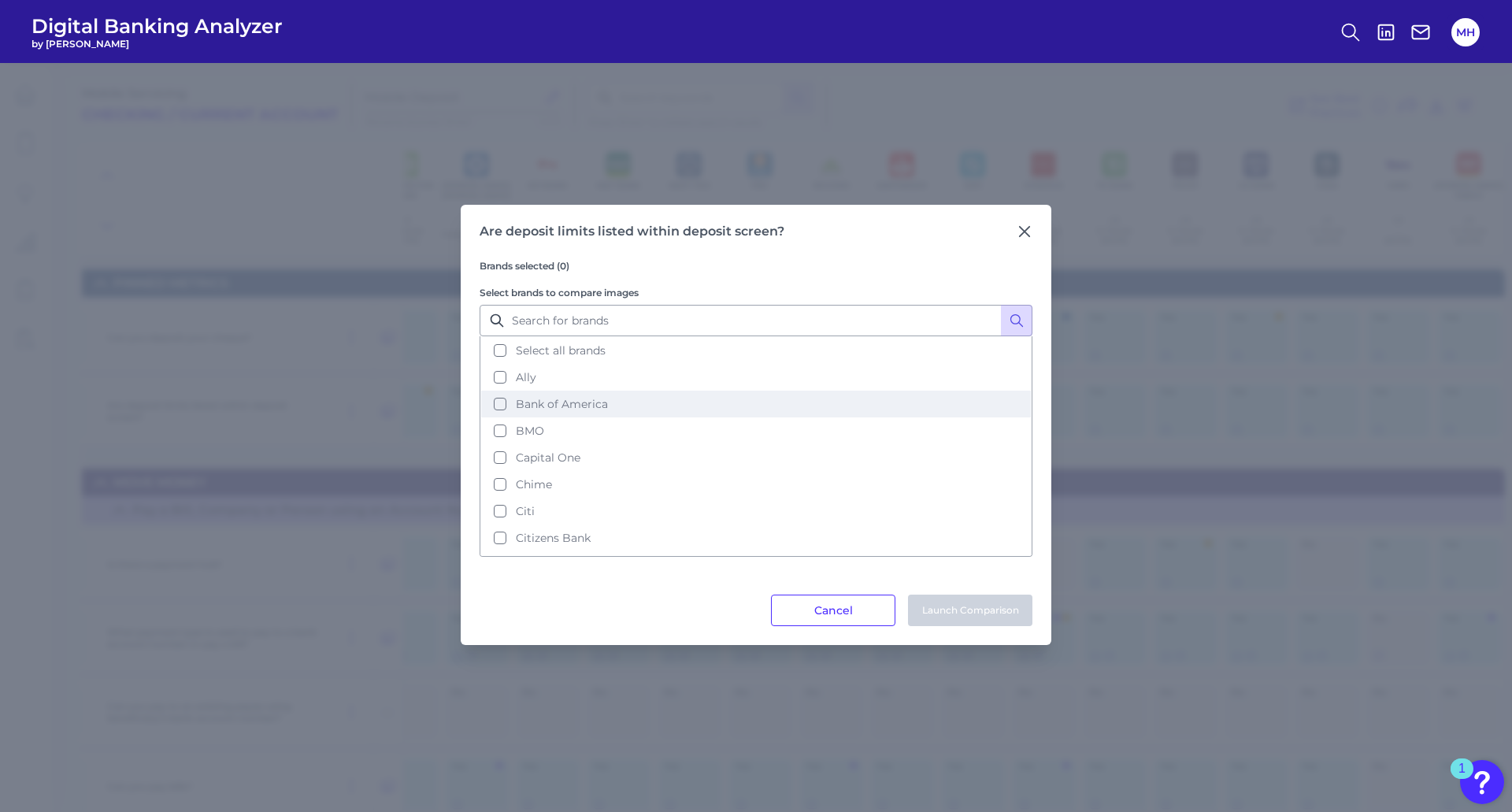
click at [501, 404] on button "Bank of America" at bounding box center [756, 404] width 550 height 27
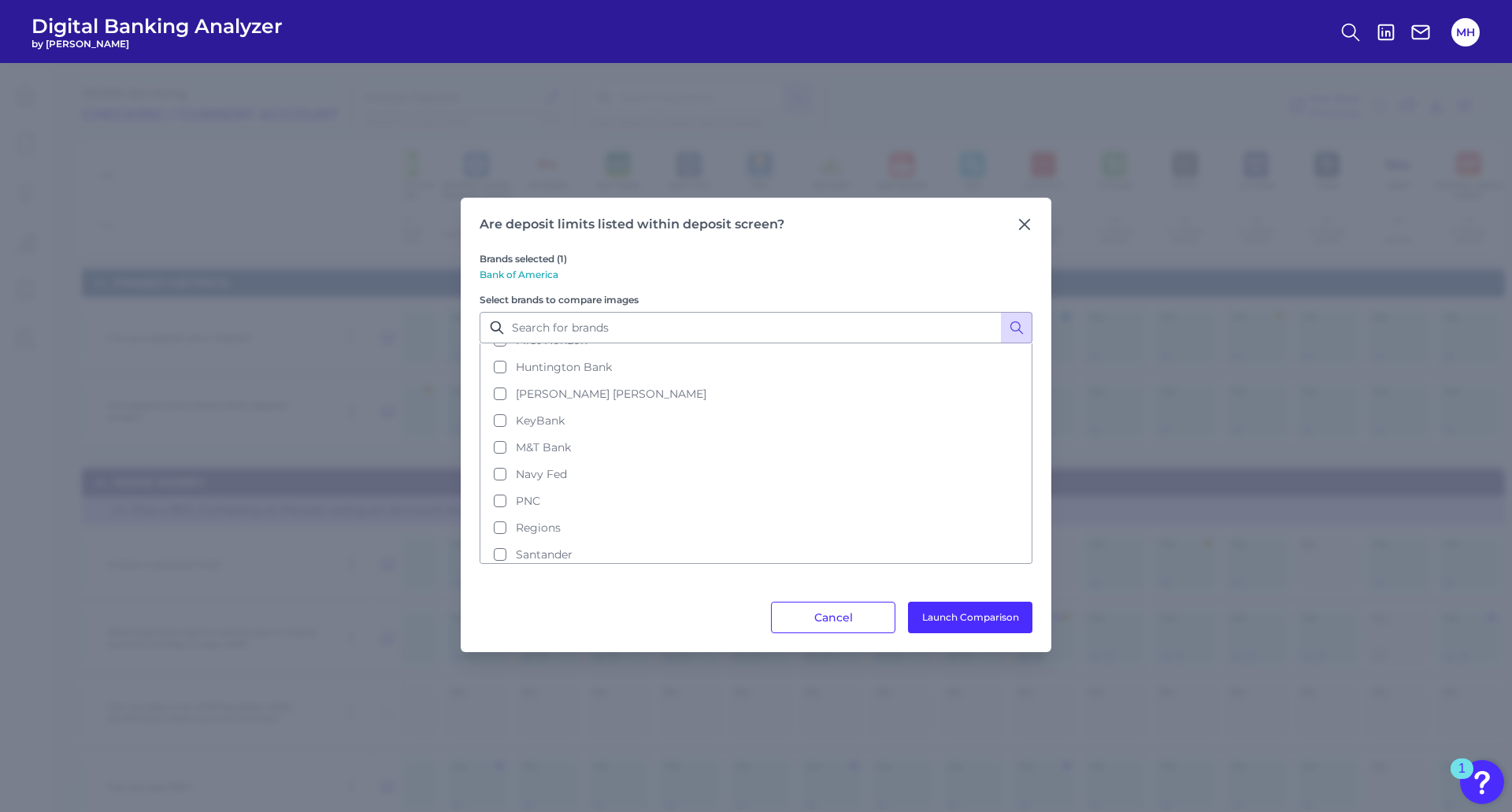
scroll to position [262, 0]
click at [501, 523] on button "Regions" at bounding box center [756, 524] width 550 height 27
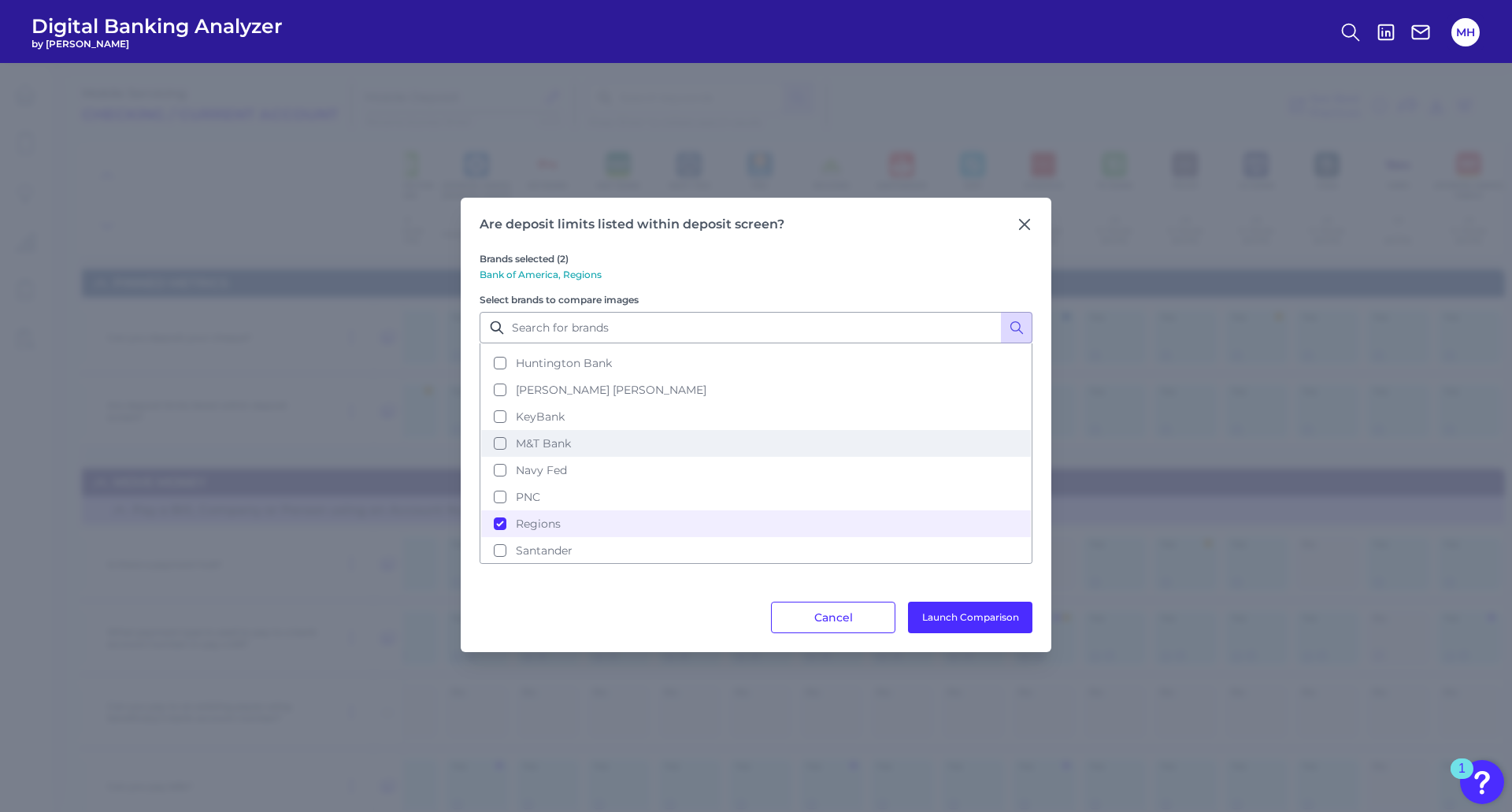
scroll to position [394, 0]
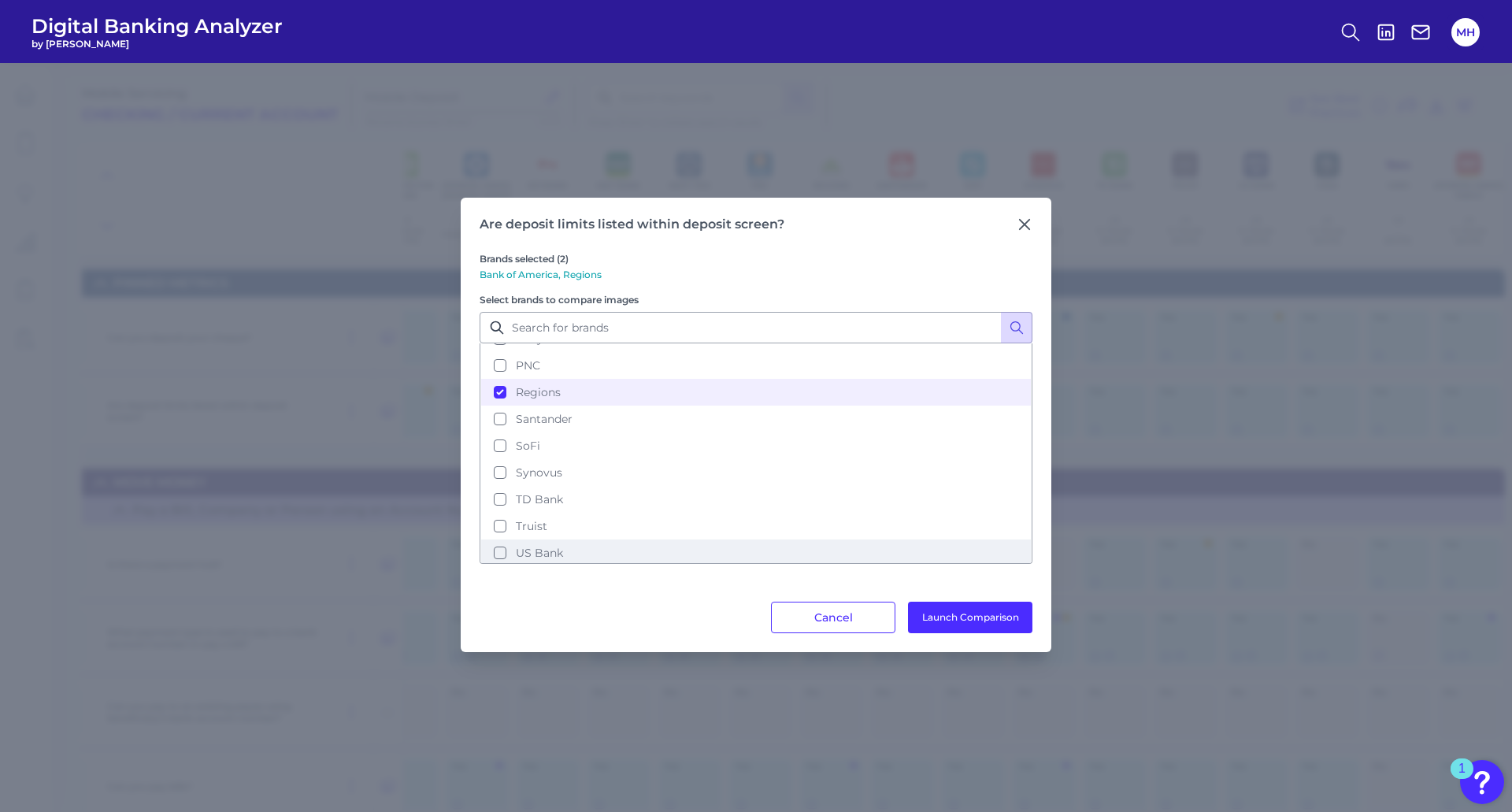
click at [500, 552] on button "US Bank" at bounding box center [756, 553] width 550 height 27
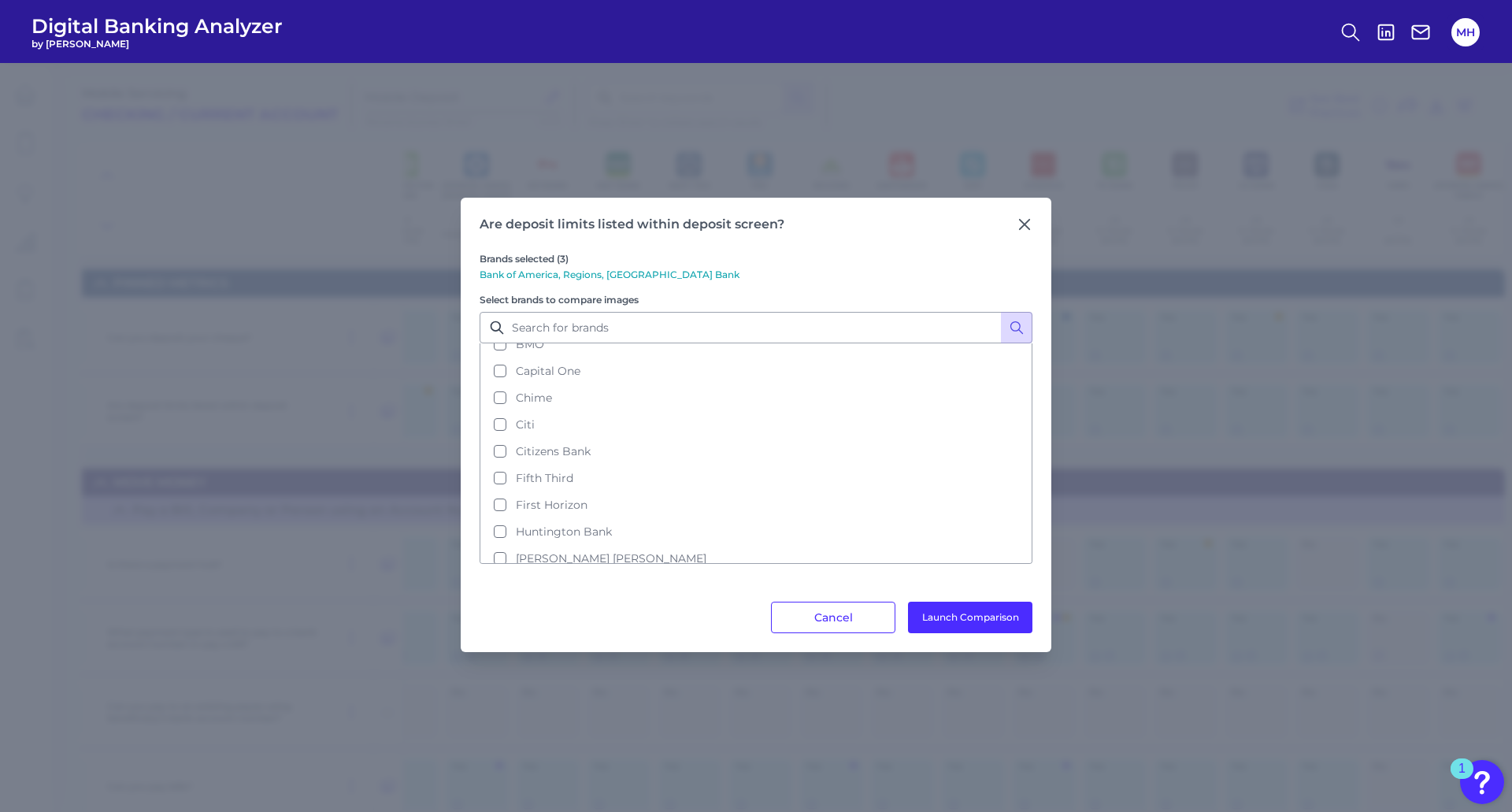
scroll to position [132, 0]
